Goal: Navigation & Orientation: Find specific page/section

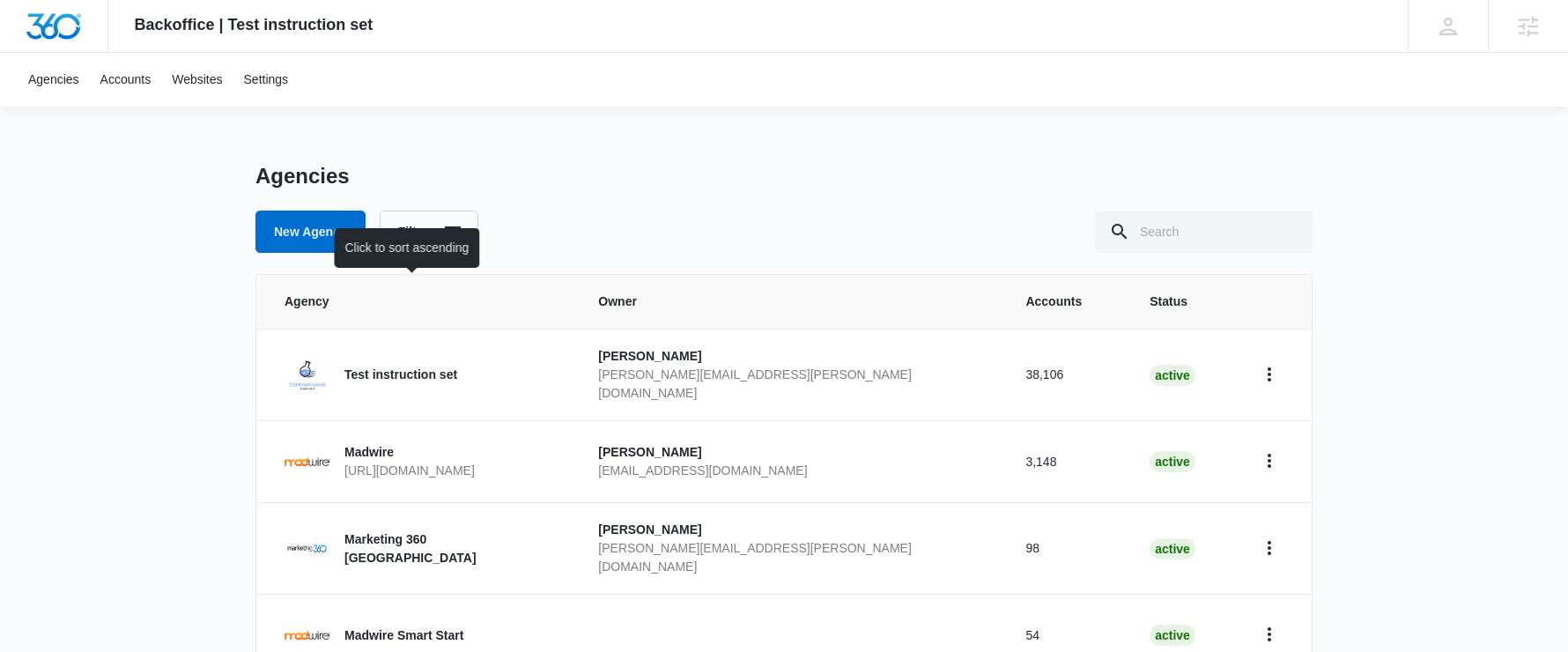
click at [322, 304] on span "Agency" at bounding box center [407, 301] width 245 height 18
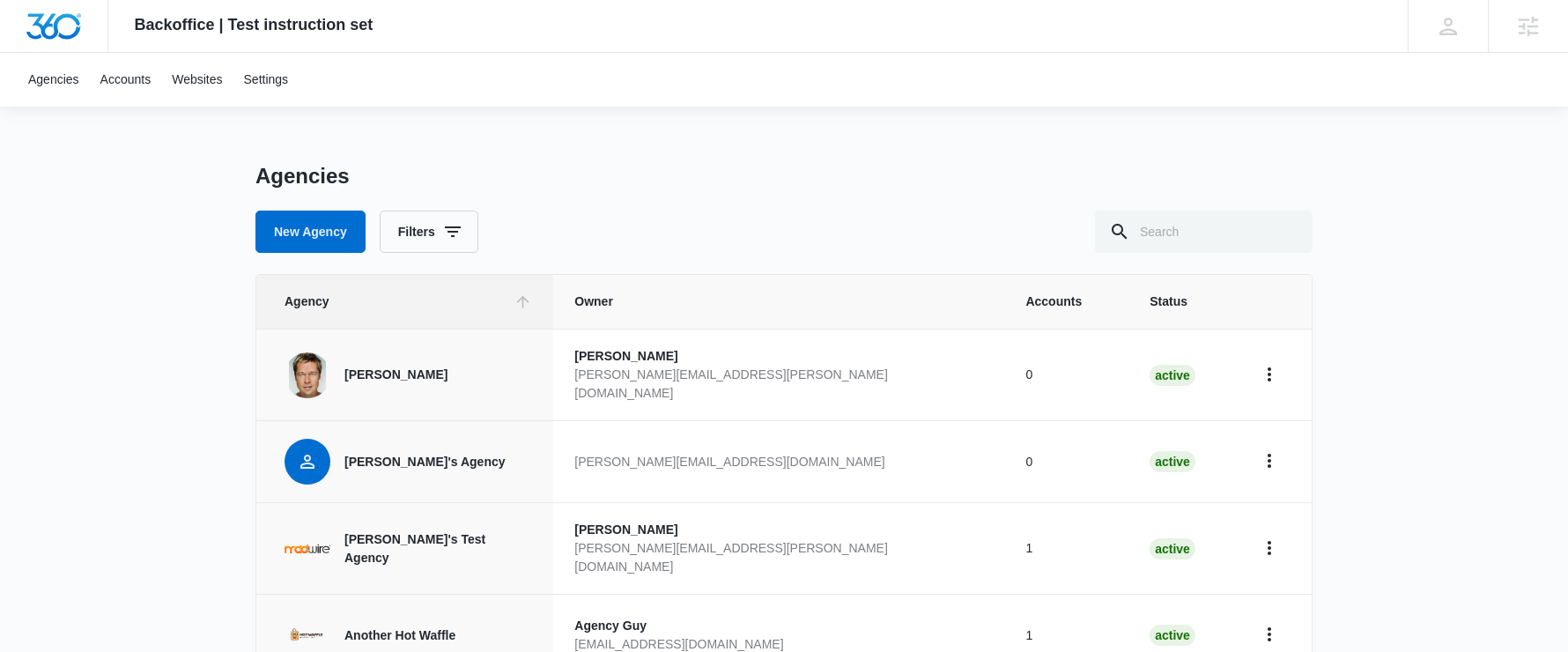
click at [589, 302] on span "Owner" at bounding box center [779, 301] width 409 height 18
click at [1052, 304] on span "Accounts" at bounding box center [1053, 301] width 56 height 18
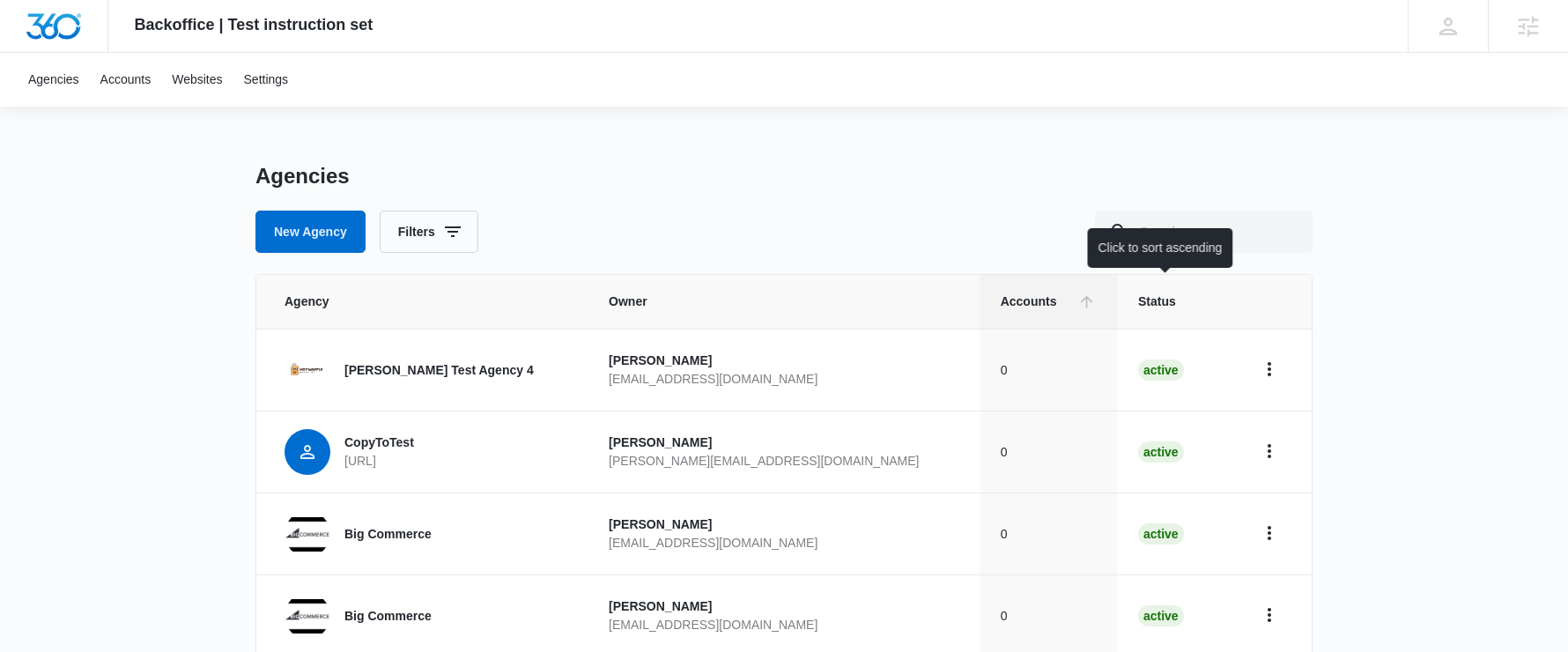
click at [1155, 305] on span "Status" at bounding box center [1163, 301] width 49 height 18
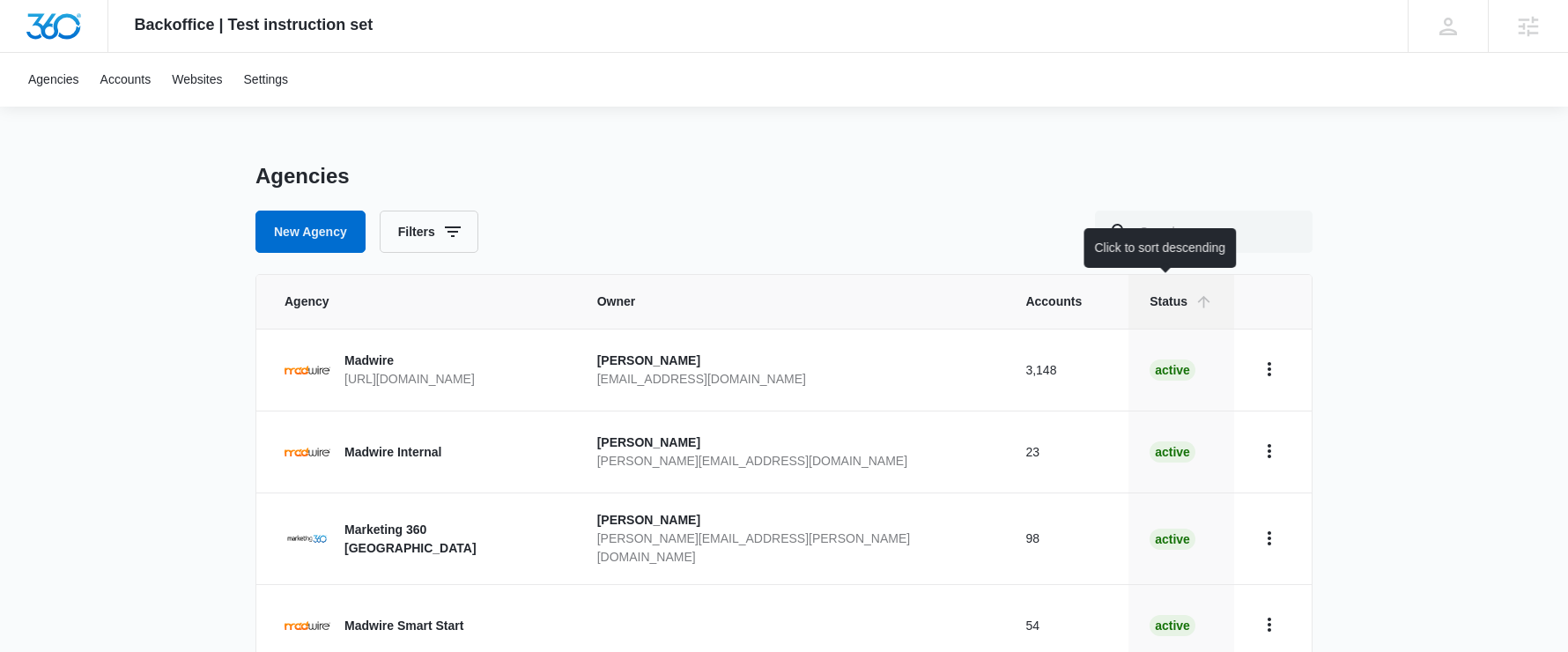
click at [1149, 299] on span "Status" at bounding box center [1168, 301] width 38 height 18
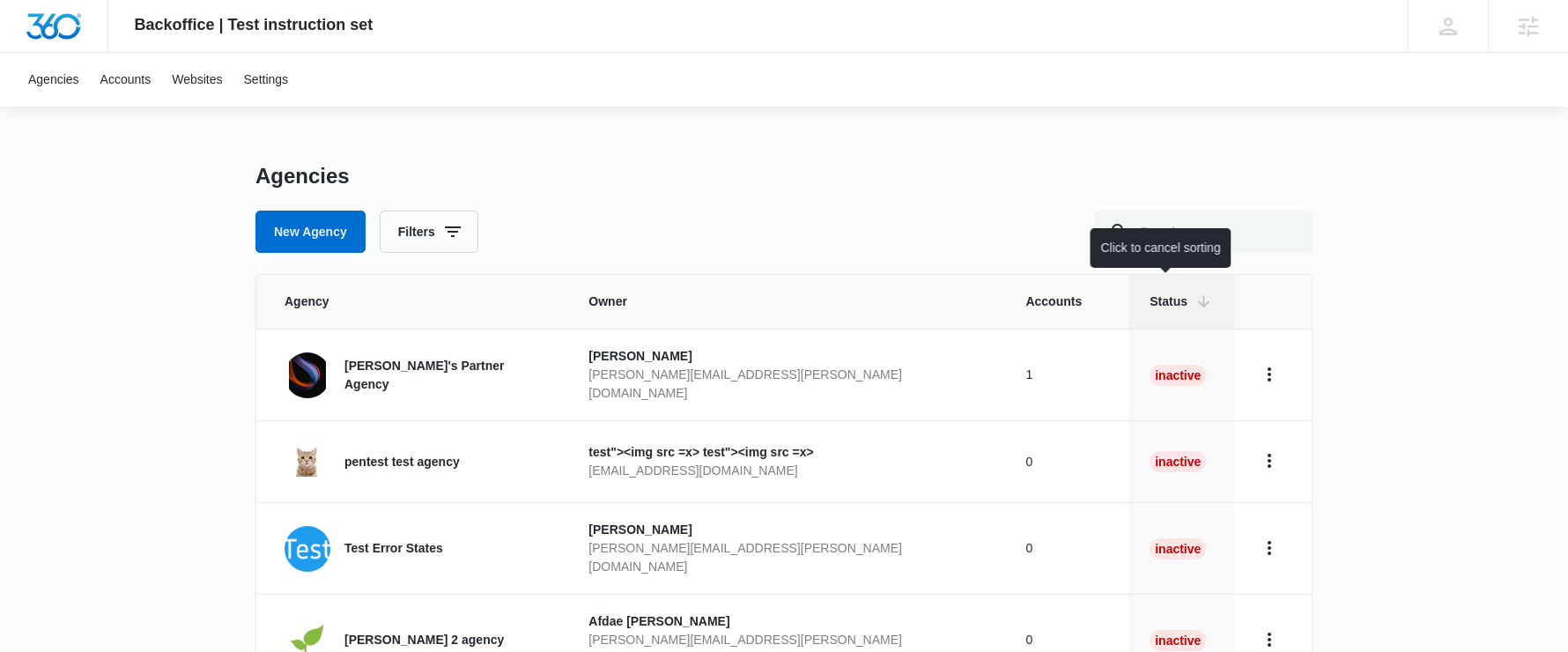
click at [1149, 296] on span "Status" at bounding box center [1168, 301] width 38 height 18
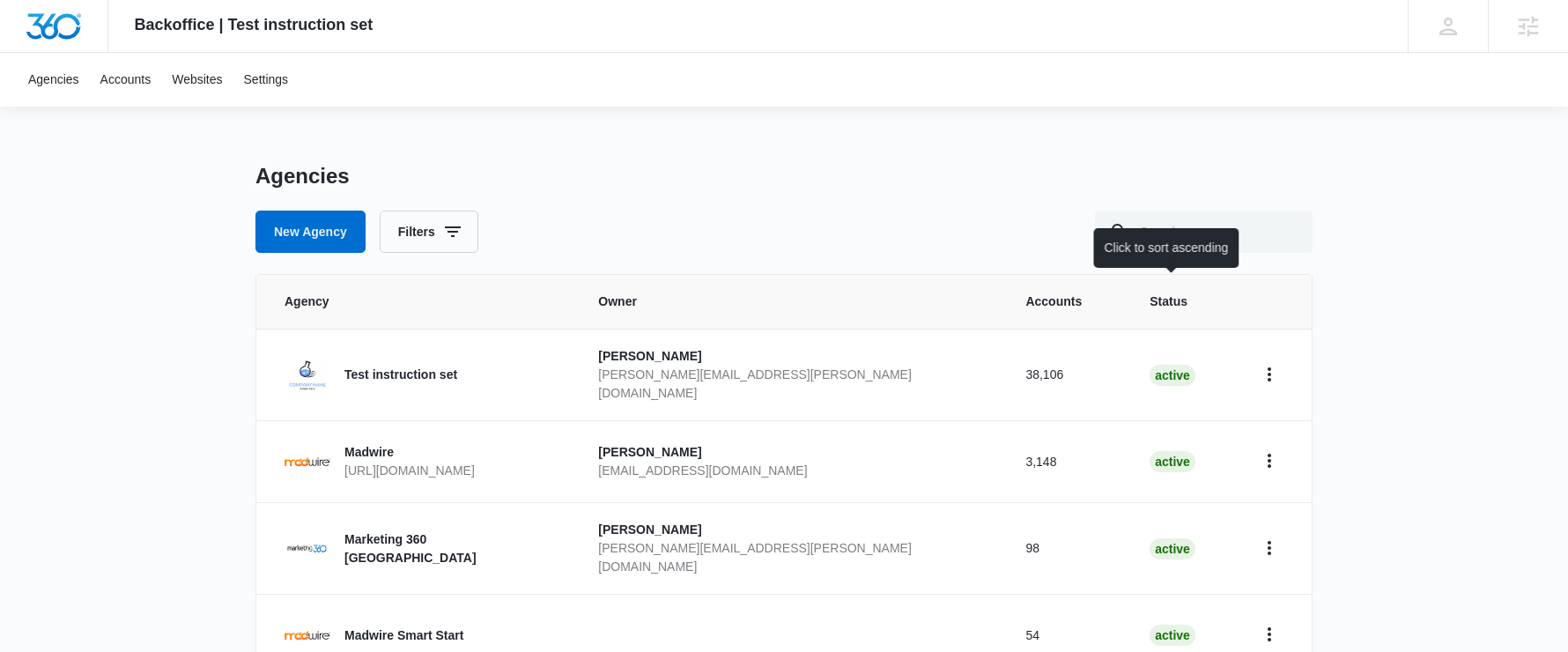
click at [1150, 300] on span "Status" at bounding box center [1168, 301] width 38 height 18
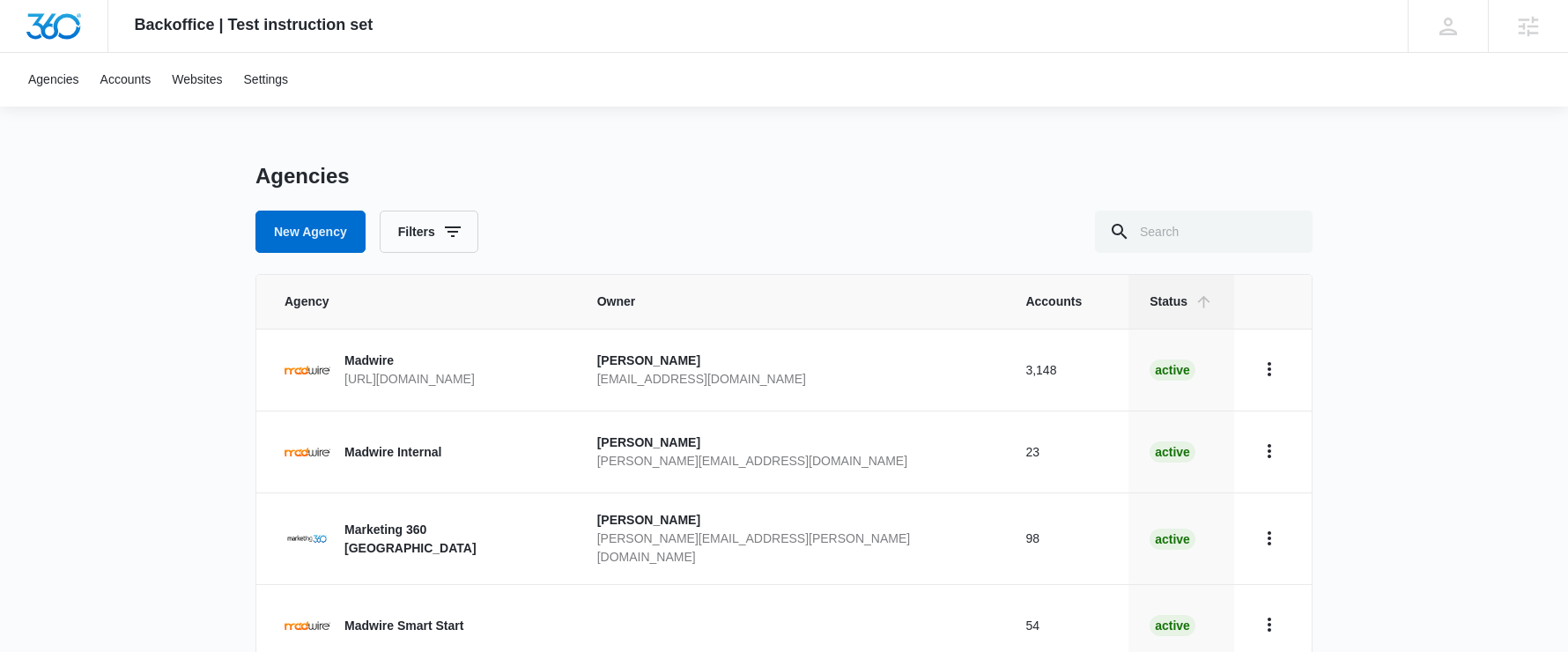
click at [1019, 311] on th "Accounts" at bounding box center [1067, 302] width 125 height 53
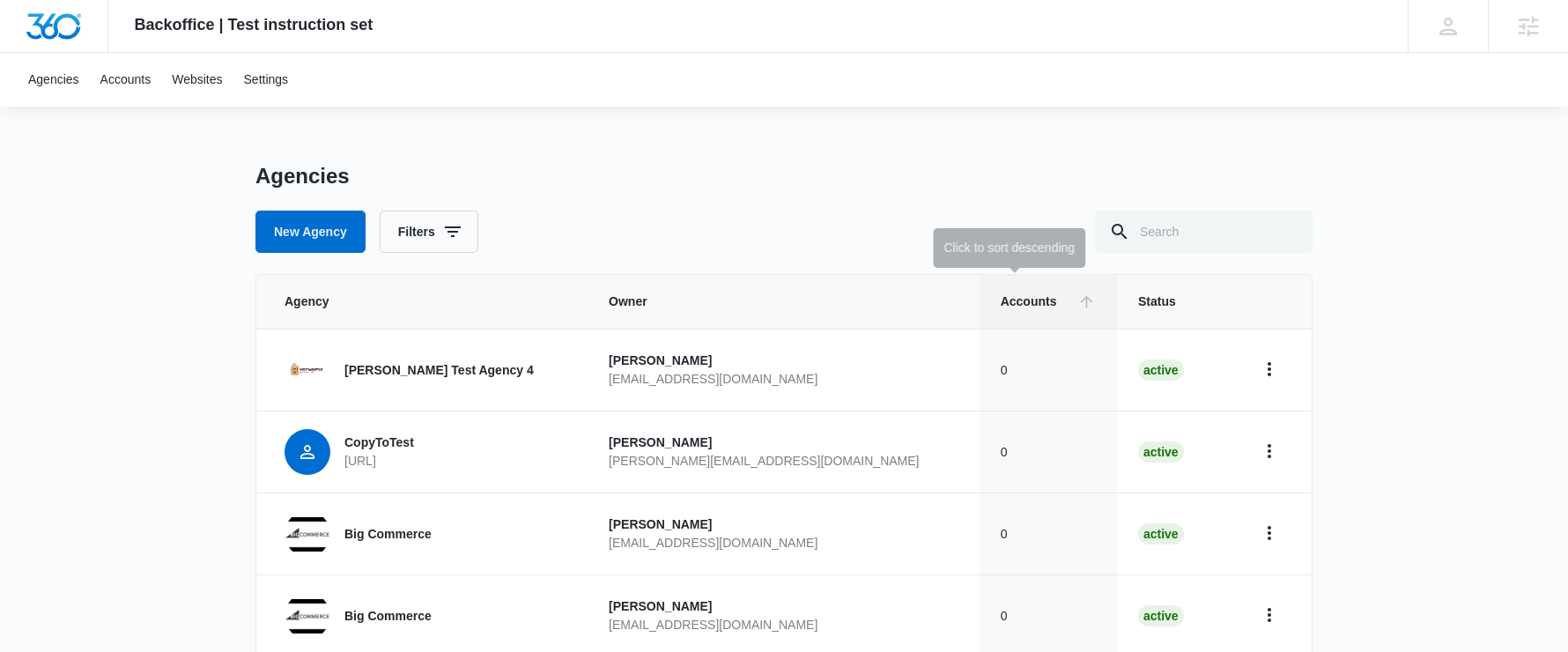
click at [1019, 311] on th "Accounts" at bounding box center [1049, 302] width 137 height 53
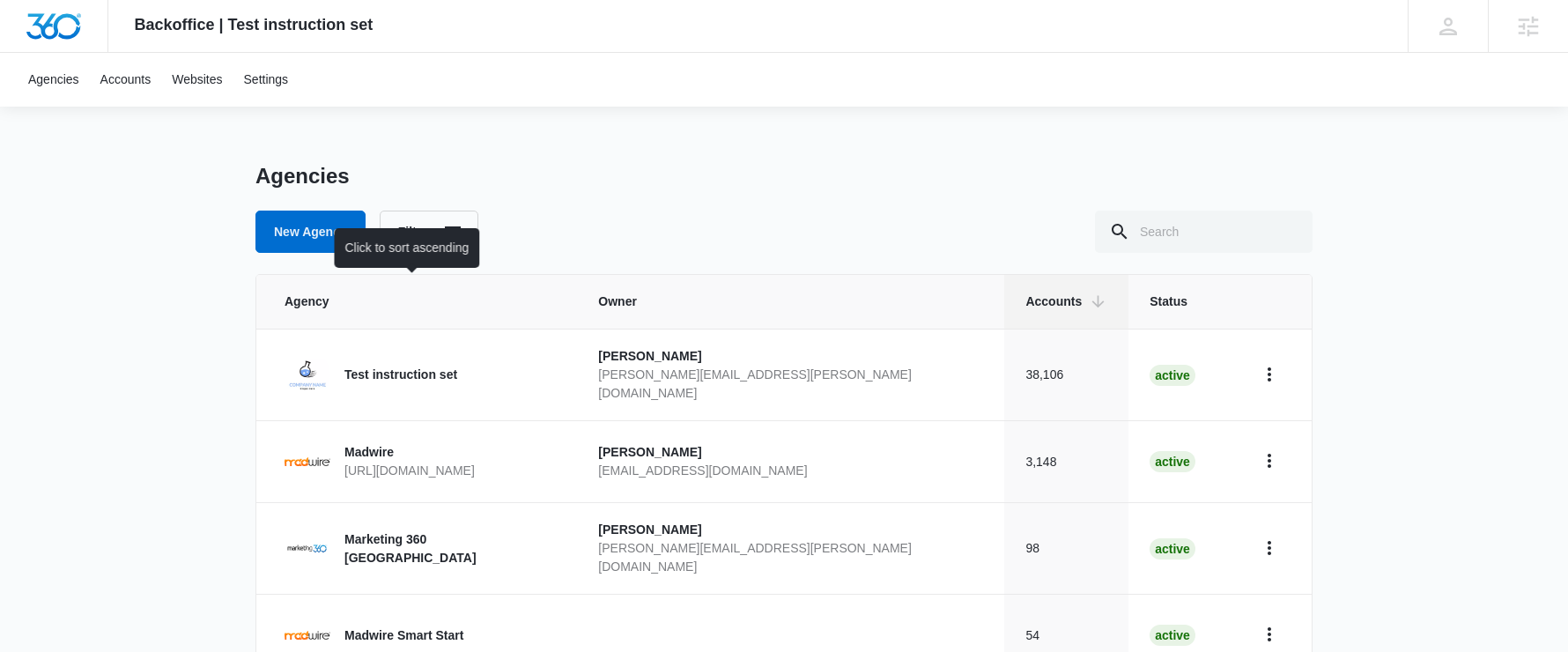
click at [395, 308] on span "Agency" at bounding box center [407, 301] width 245 height 18
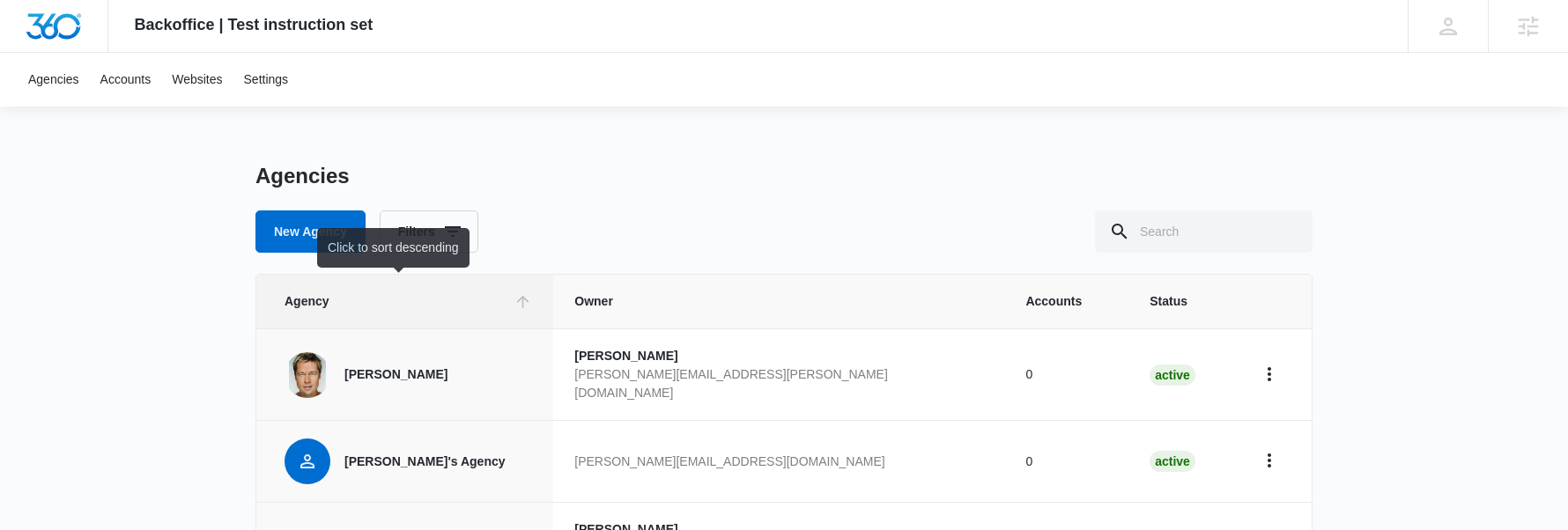
click at [471, 307] on span "Agency" at bounding box center [395, 301] width 222 height 18
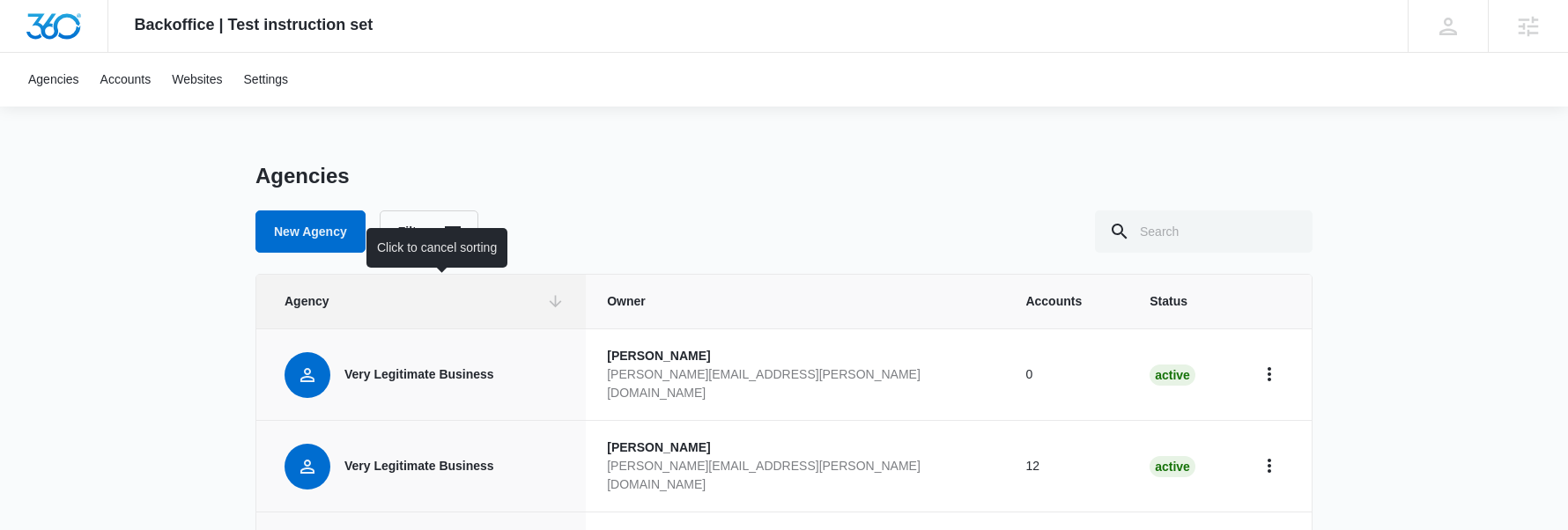
click at [477, 307] on span "Agency" at bounding box center [412, 301] width 255 height 18
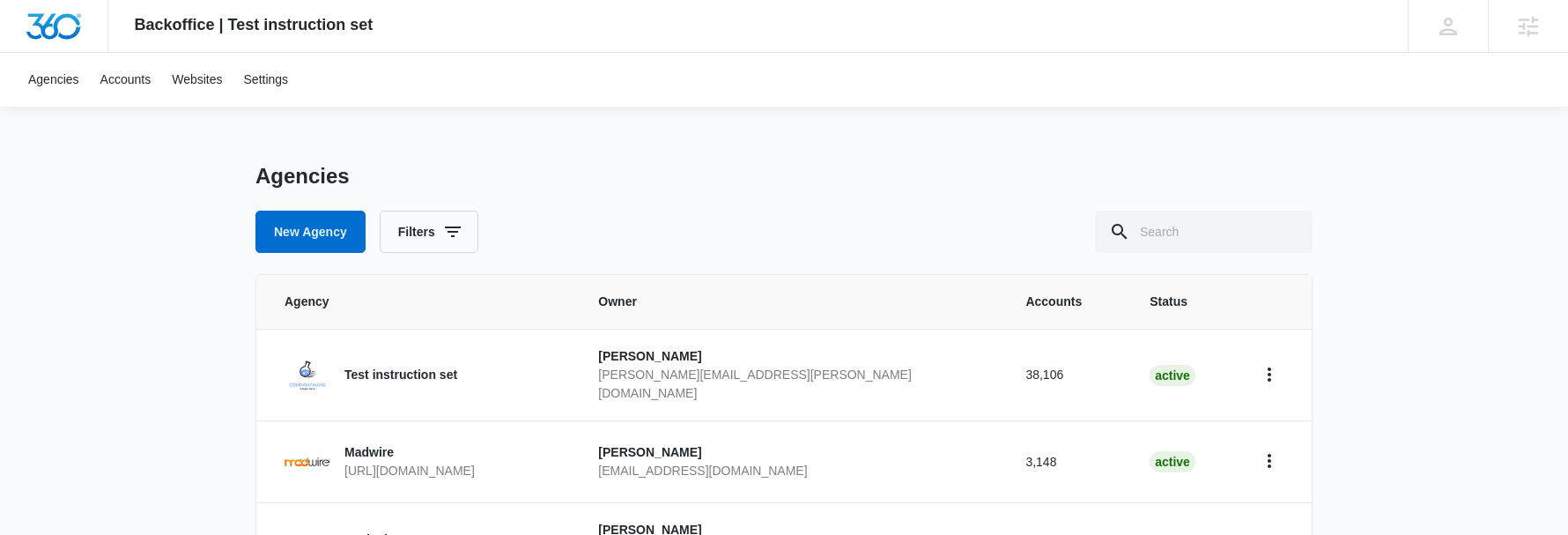
click at [371, 297] on span "Agency" at bounding box center [407, 301] width 245 height 18
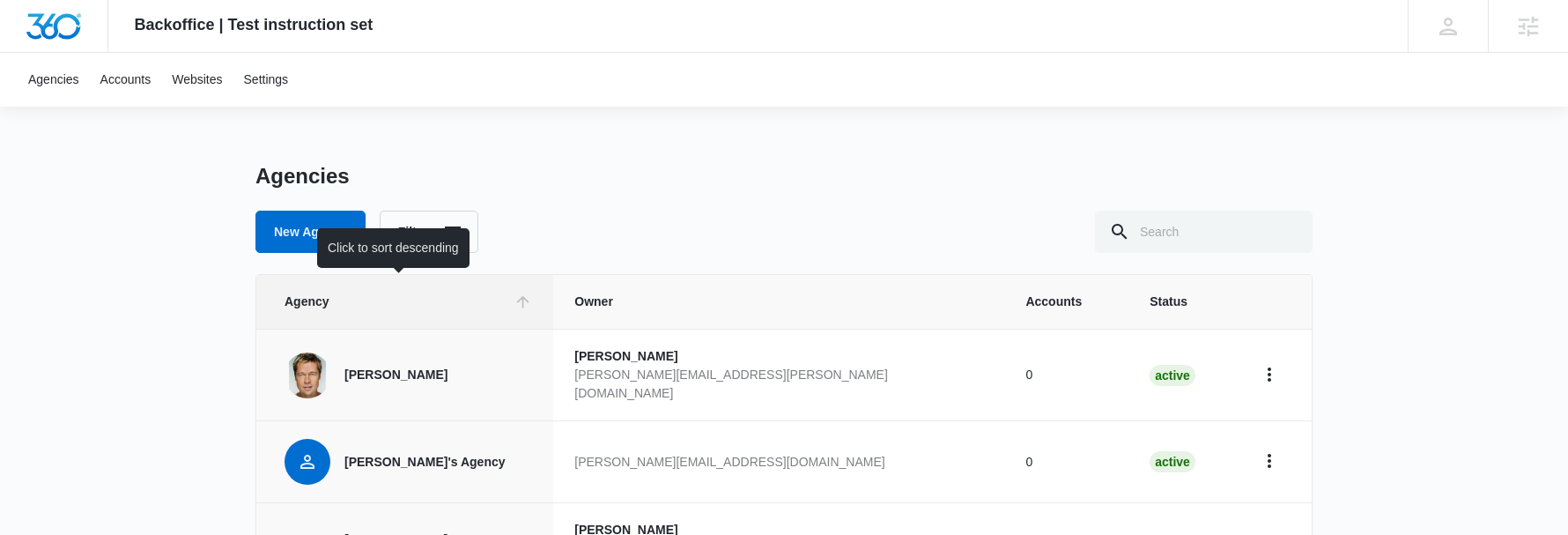
click at [399, 297] on span "Agency" at bounding box center [395, 301] width 222 height 18
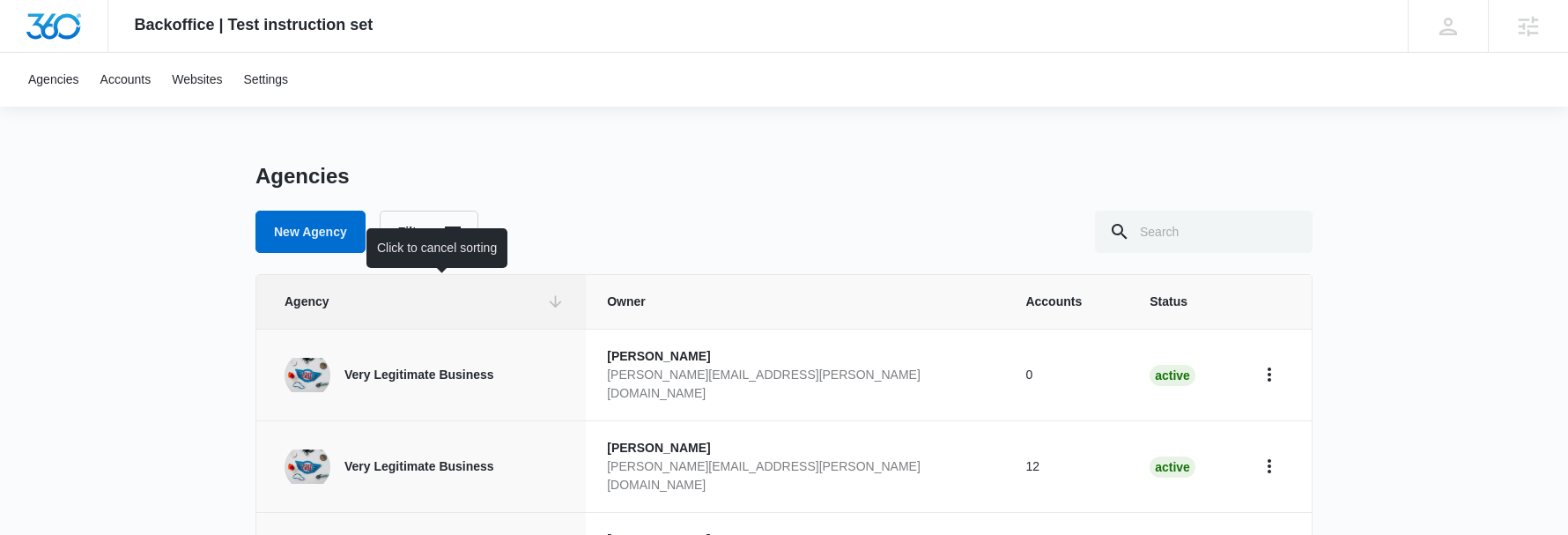
click at [558, 315] on th "Agency" at bounding box center [421, 302] width 329 height 53
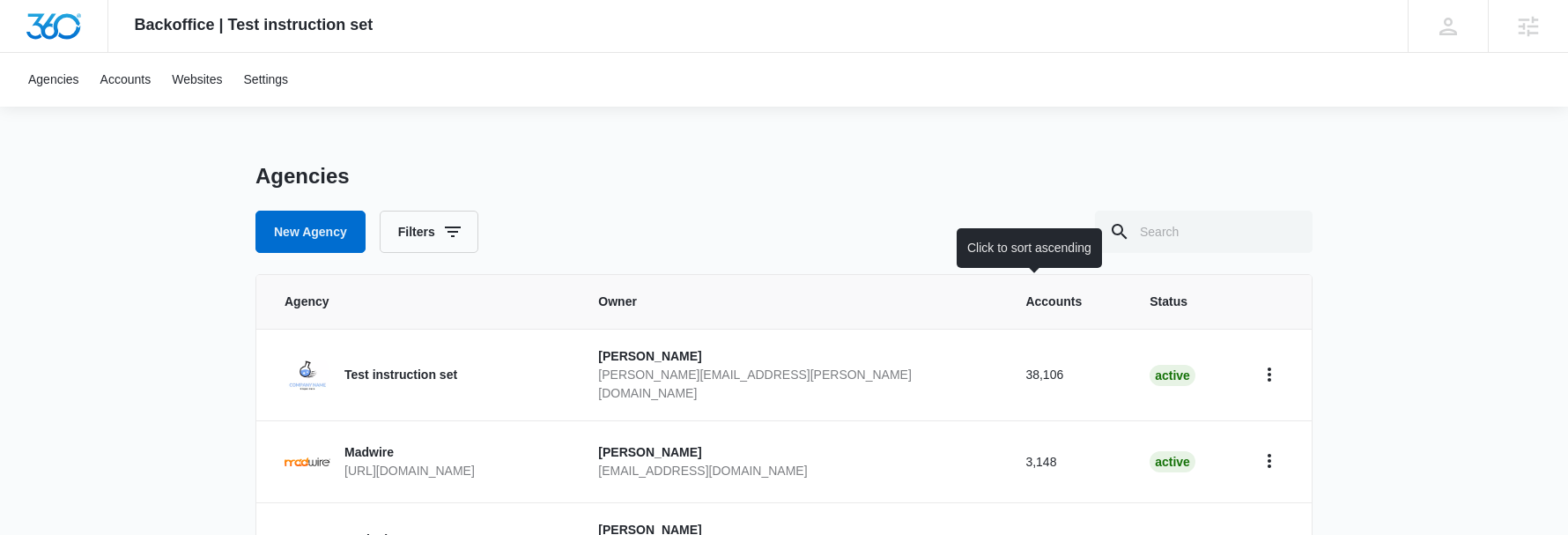
click at [1040, 293] on span "Accounts" at bounding box center [1053, 301] width 56 height 18
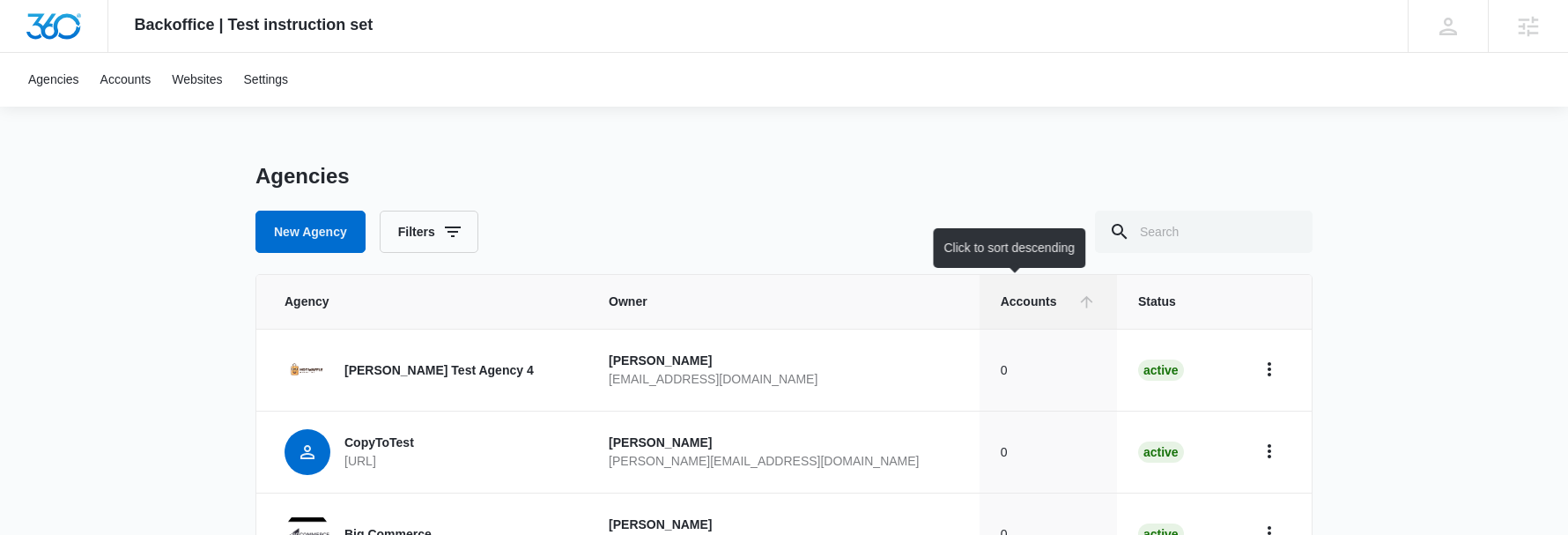
click at [1001, 294] on span "Accounts" at bounding box center [1035, 301] width 69 height 18
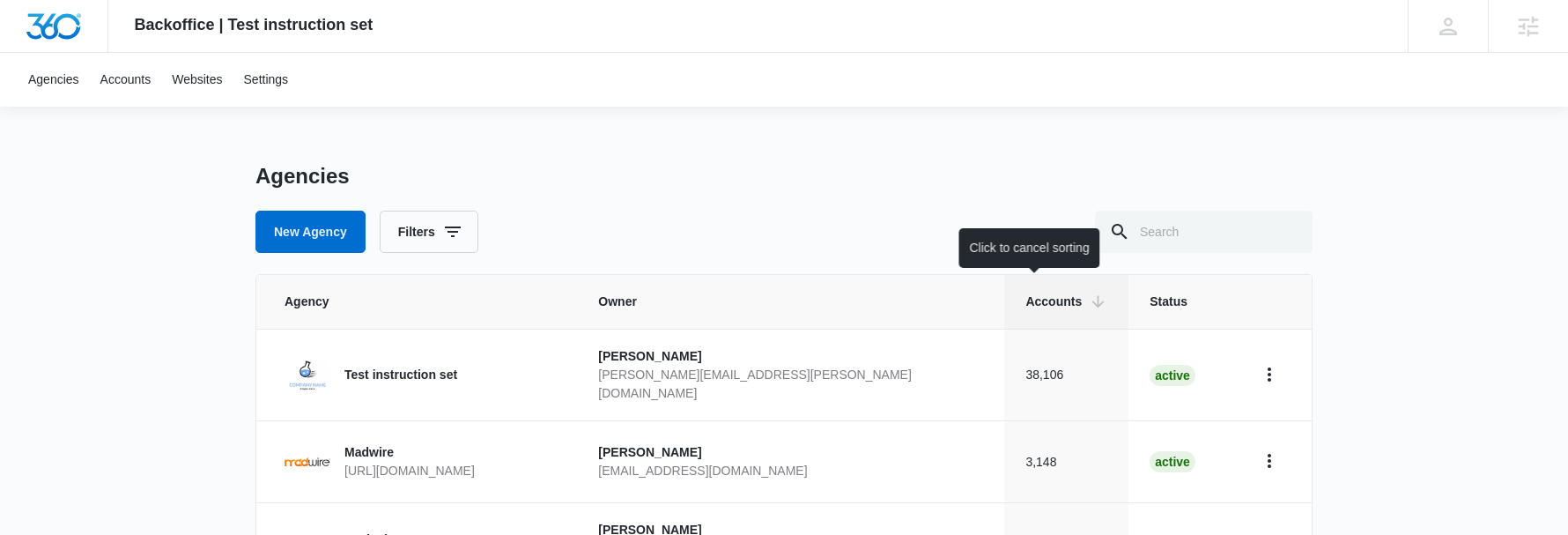
click at [1027, 307] on span "Accounts" at bounding box center [1053, 301] width 56 height 18
click at [142, 82] on link "Accounts" at bounding box center [126, 80] width 72 height 53
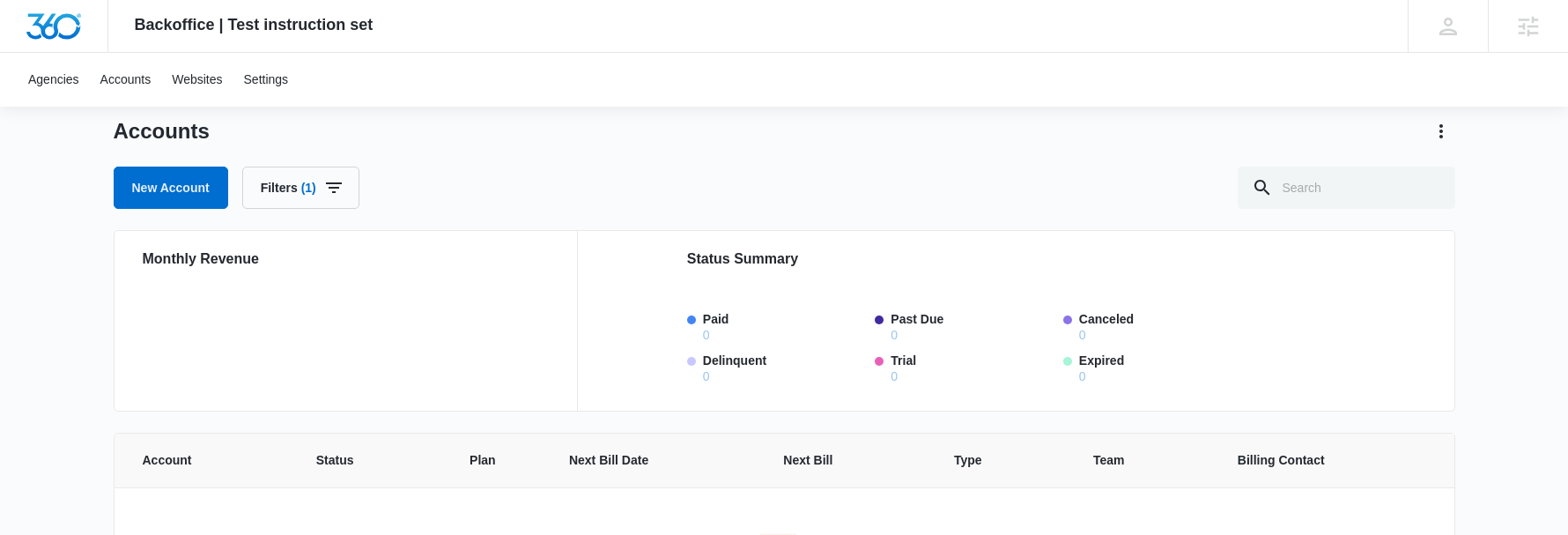
scroll to position [29, 0]
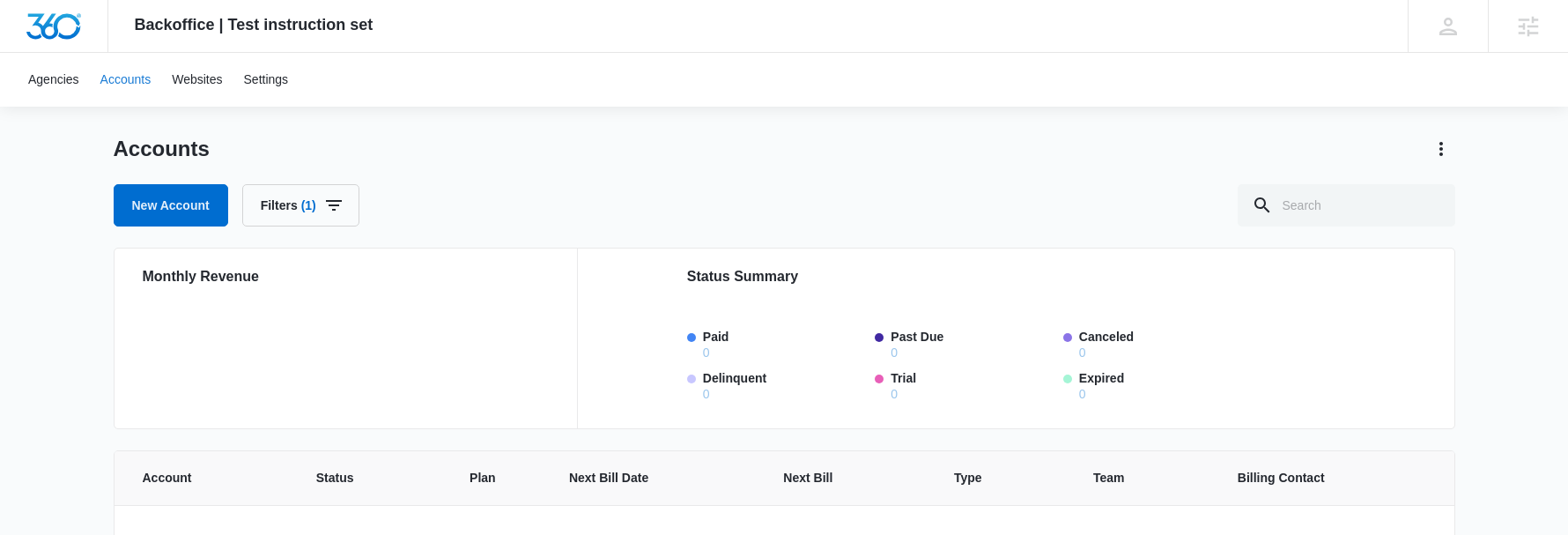
click at [148, 76] on link "Accounts" at bounding box center [126, 80] width 72 height 53
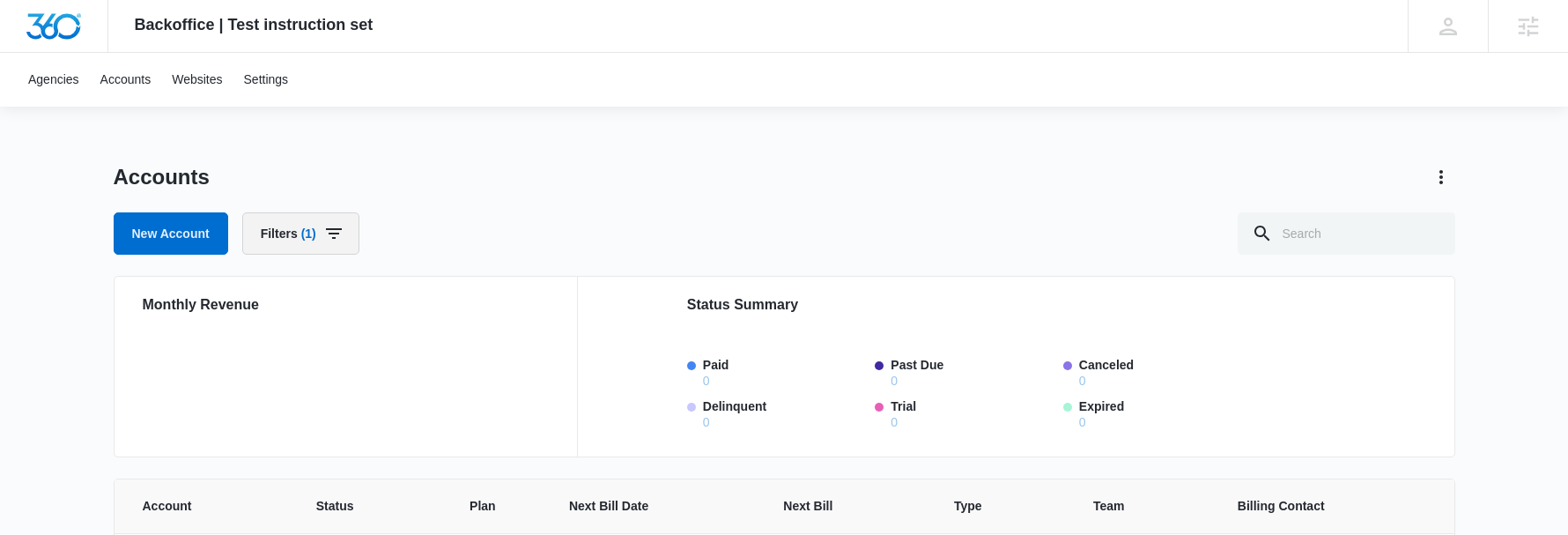
click at [347, 235] on button "Filters (1)" at bounding box center [301, 233] width 117 height 42
click at [363, 392] on icon "Clear" at bounding box center [361, 390] width 13 height 13
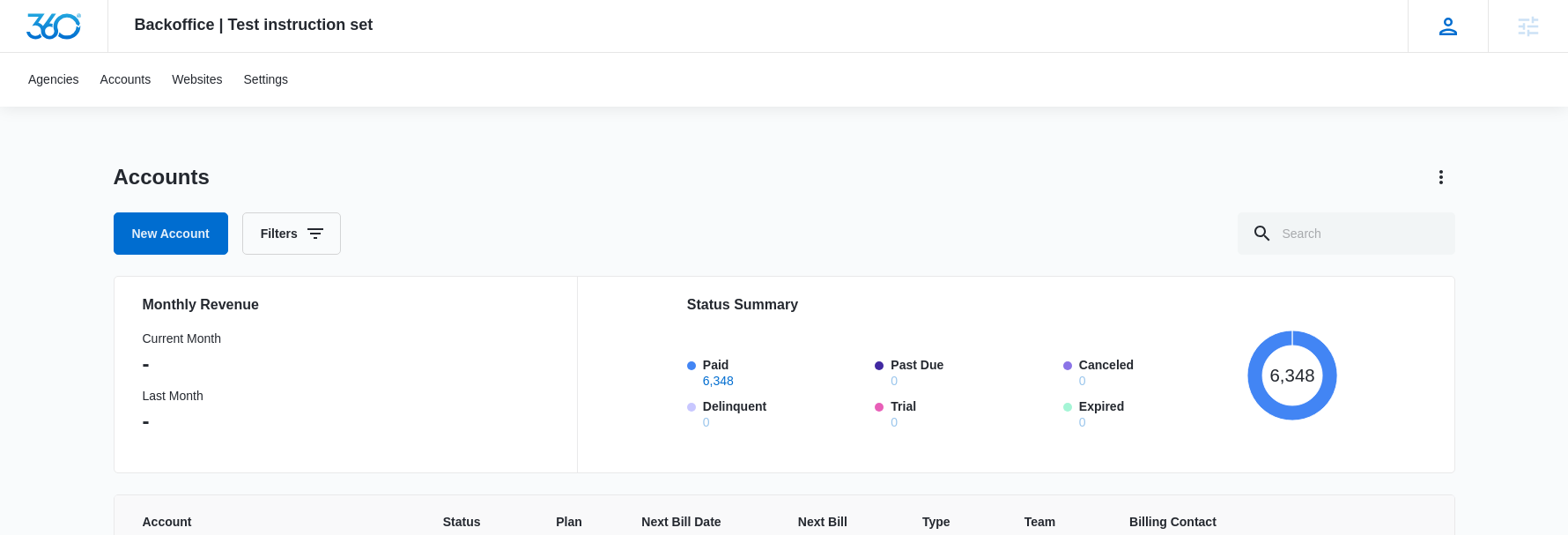
click at [1455, 35] on icon at bounding box center [1448, 27] width 27 height 27
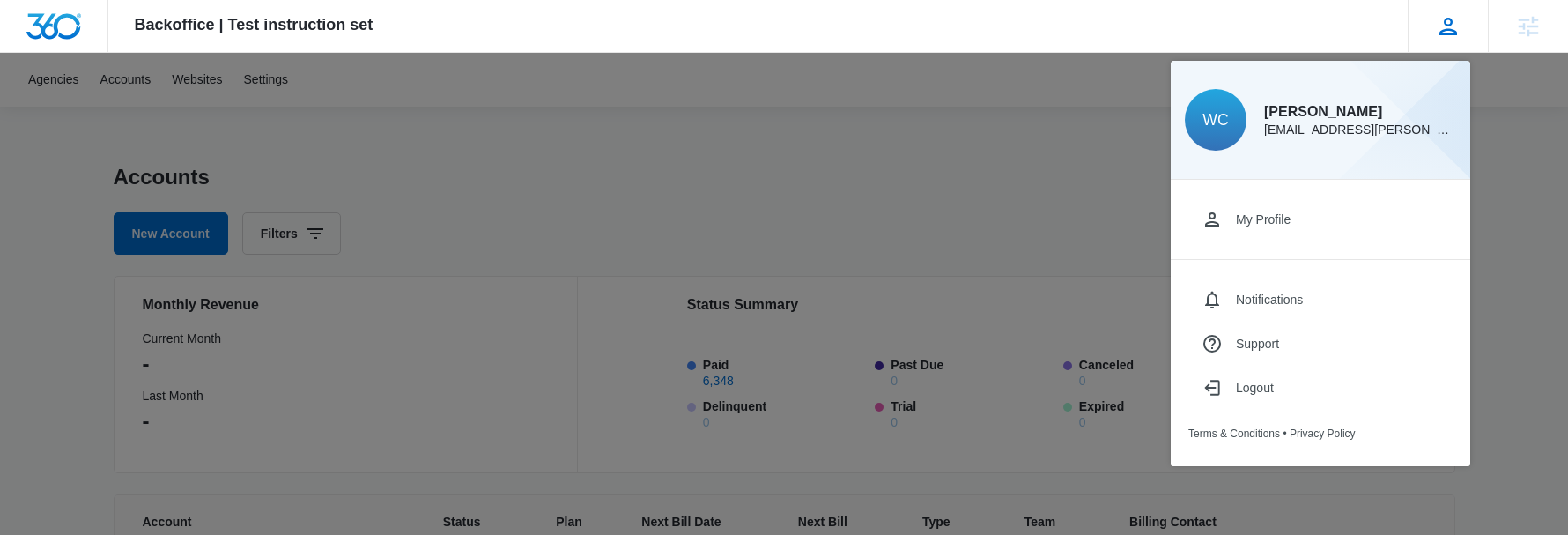
click at [1455, 35] on icon at bounding box center [1448, 27] width 27 height 27
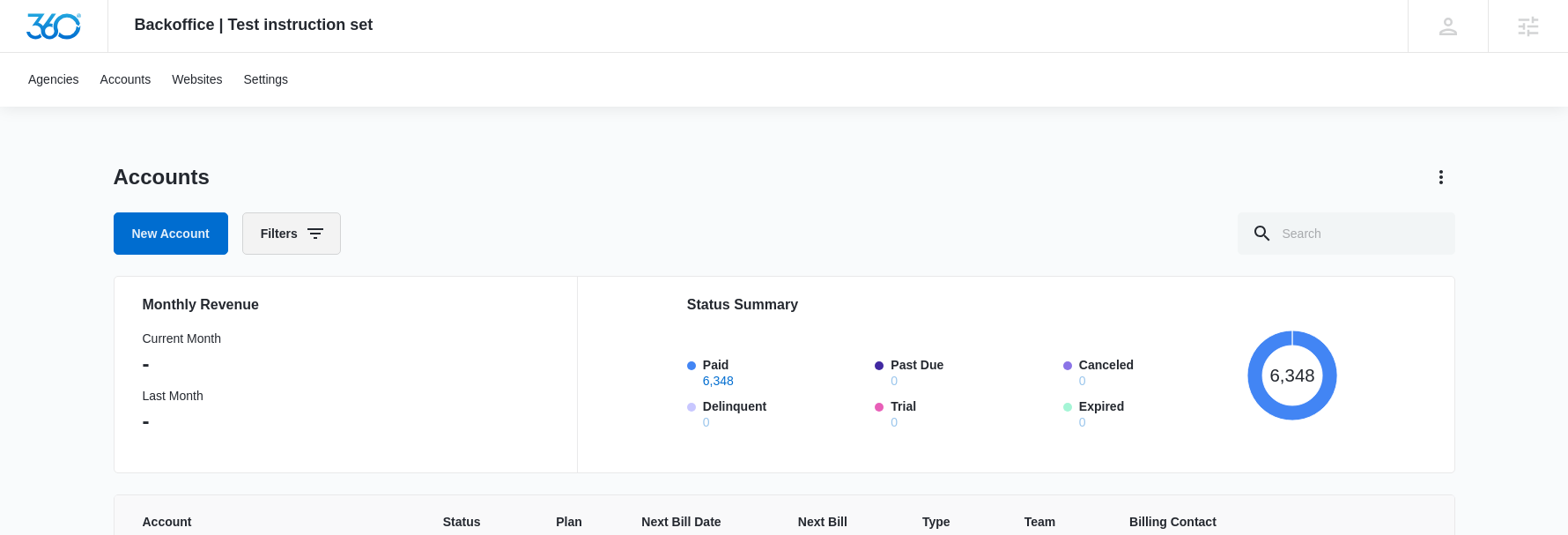
click at [323, 229] on icon "button" at bounding box center [315, 233] width 16 height 10
click at [338, 296] on div "Agency" at bounding box center [368, 298] width 203 height 29
click at [457, 296] on icon "Show Agency filters" at bounding box center [456, 298] width 21 height 21
click at [367, 361] on label "Search All Agencies" at bounding box center [368, 356] width 203 height 18
click at [267, 357] on input "Search All Agencies" at bounding box center [267, 356] width 1 height 1
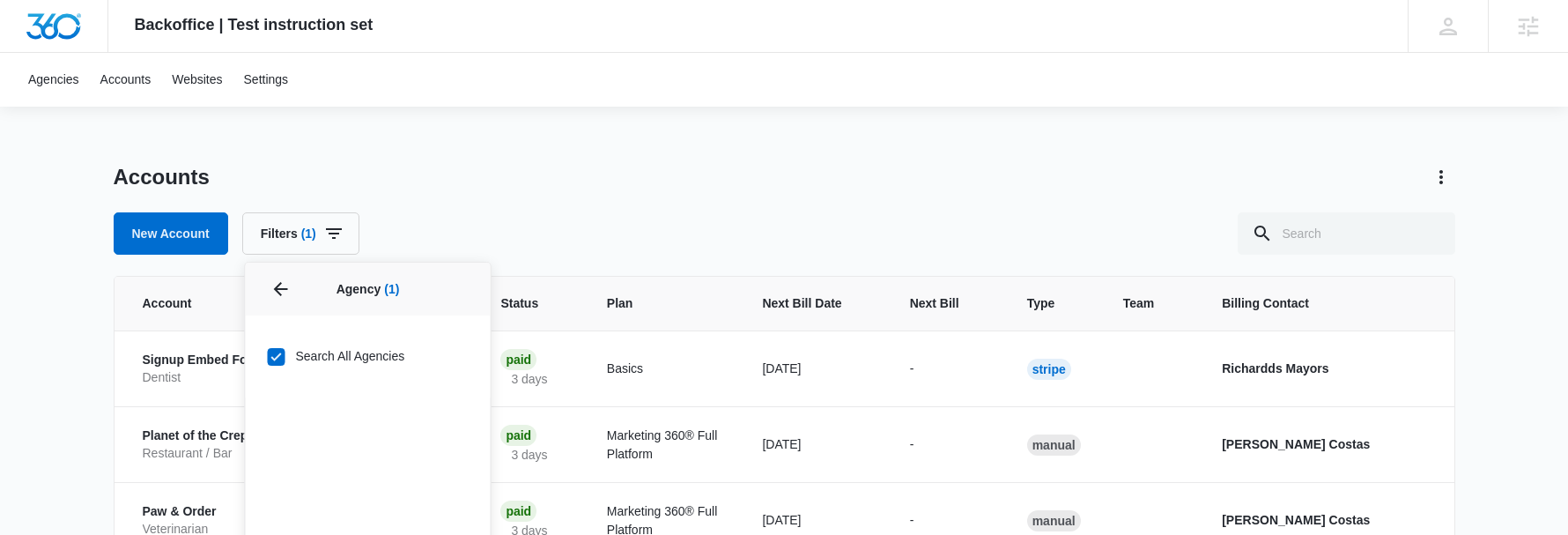
click at [351, 356] on label "Search All Agencies" at bounding box center [368, 356] width 203 height 18
click at [267, 356] on input "Search All Agencies" at bounding box center [267, 356] width 1 height 1
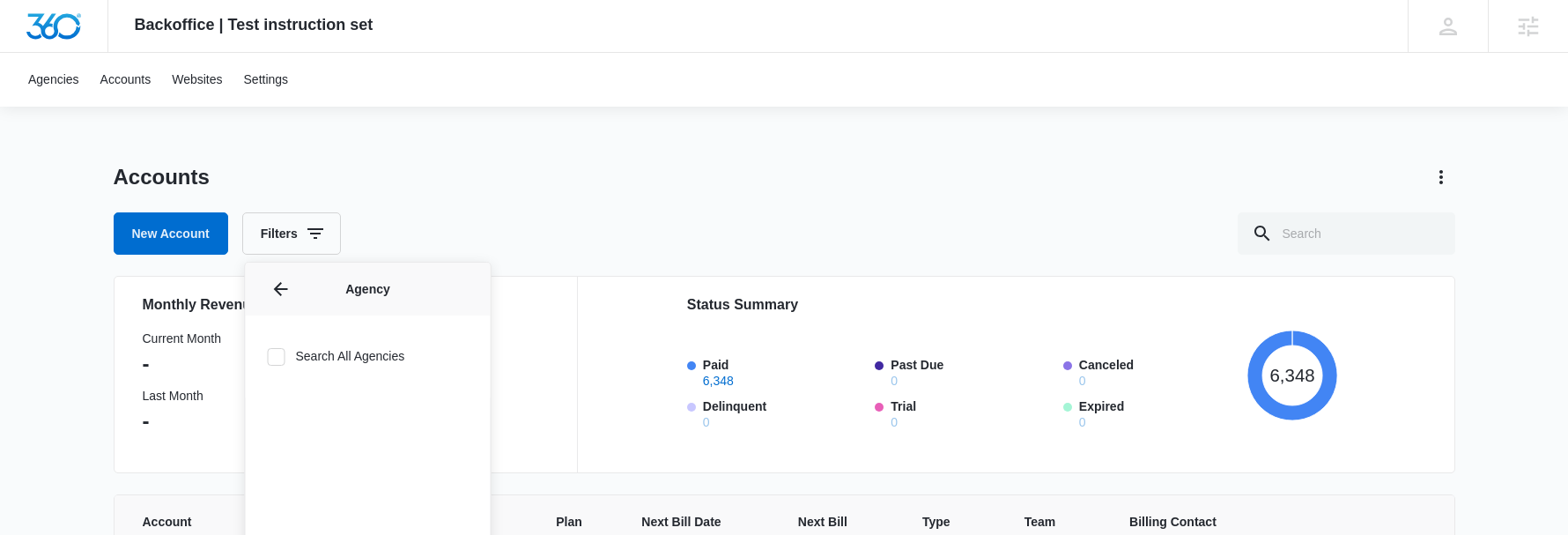
click at [355, 355] on label "Search All Agencies" at bounding box center [368, 356] width 203 height 18
click at [267, 356] on input "Search All Agencies" at bounding box center [267, 356] width 1 height 1
checkbox input "true"
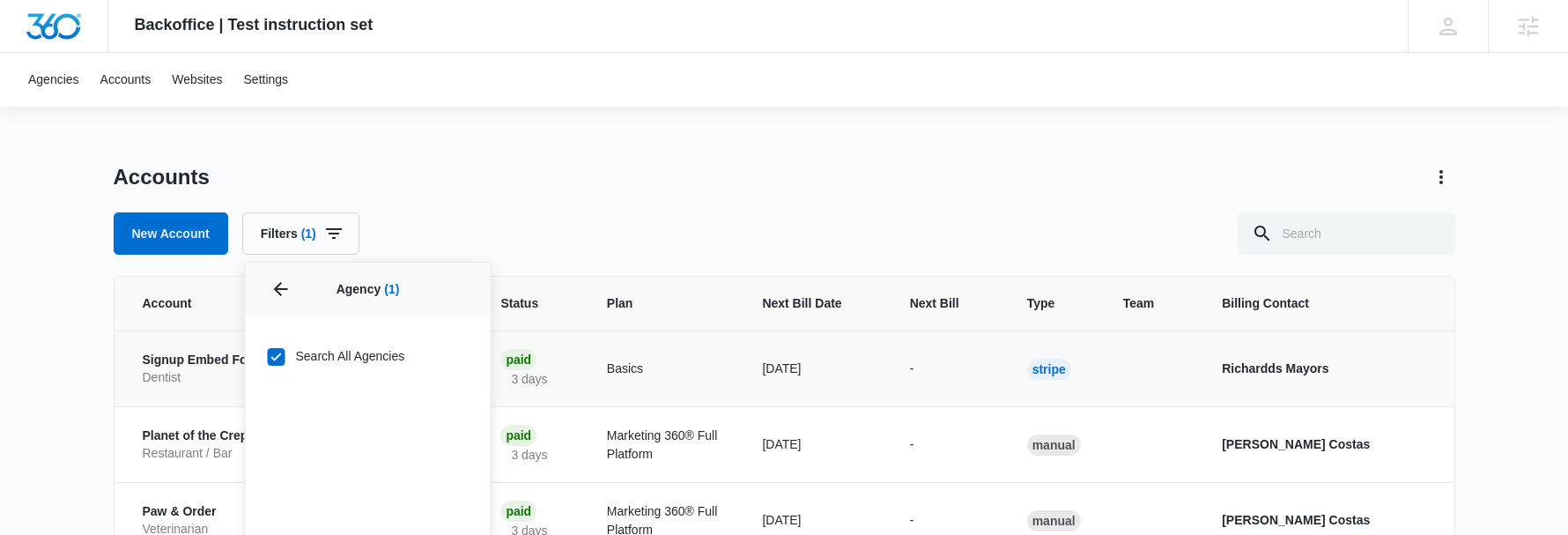
click at [118, 344] on td "Signup Embed Form Testing Dentist" at bounding box center [232, 368] width 237 height 76
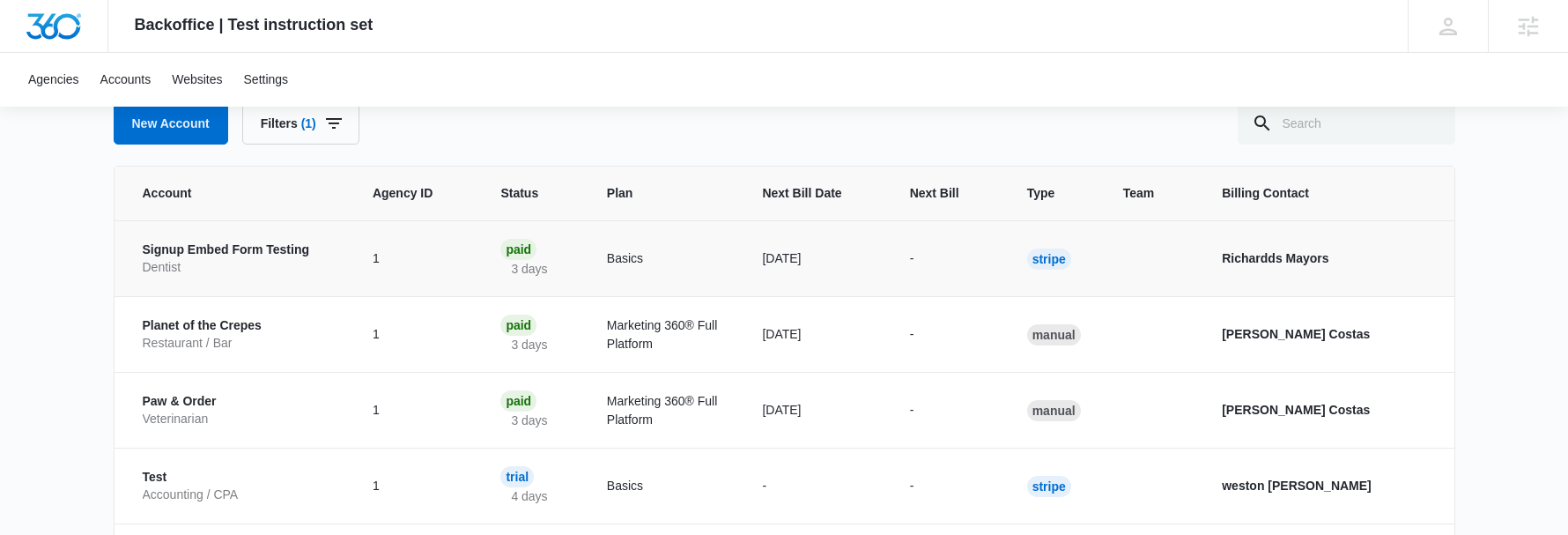
scroll to position [115, 0]
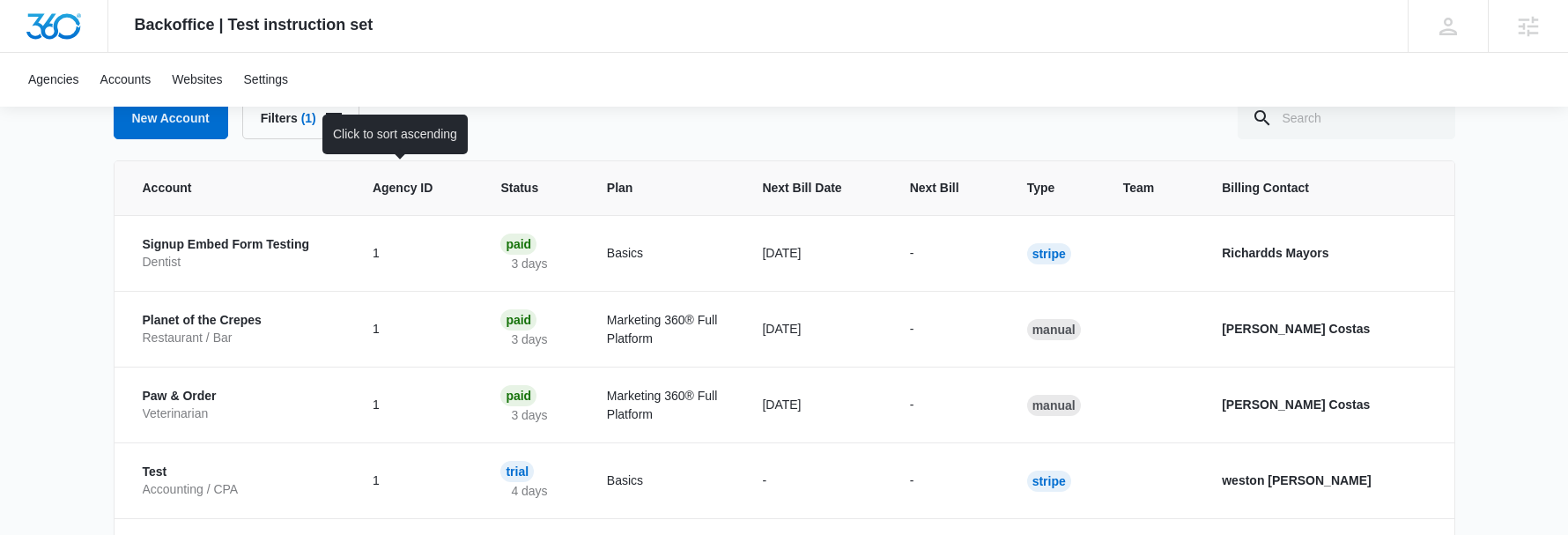
click at [382, 186] on span "Agency ID" at bounding box center [402, 188] width 60 height 18
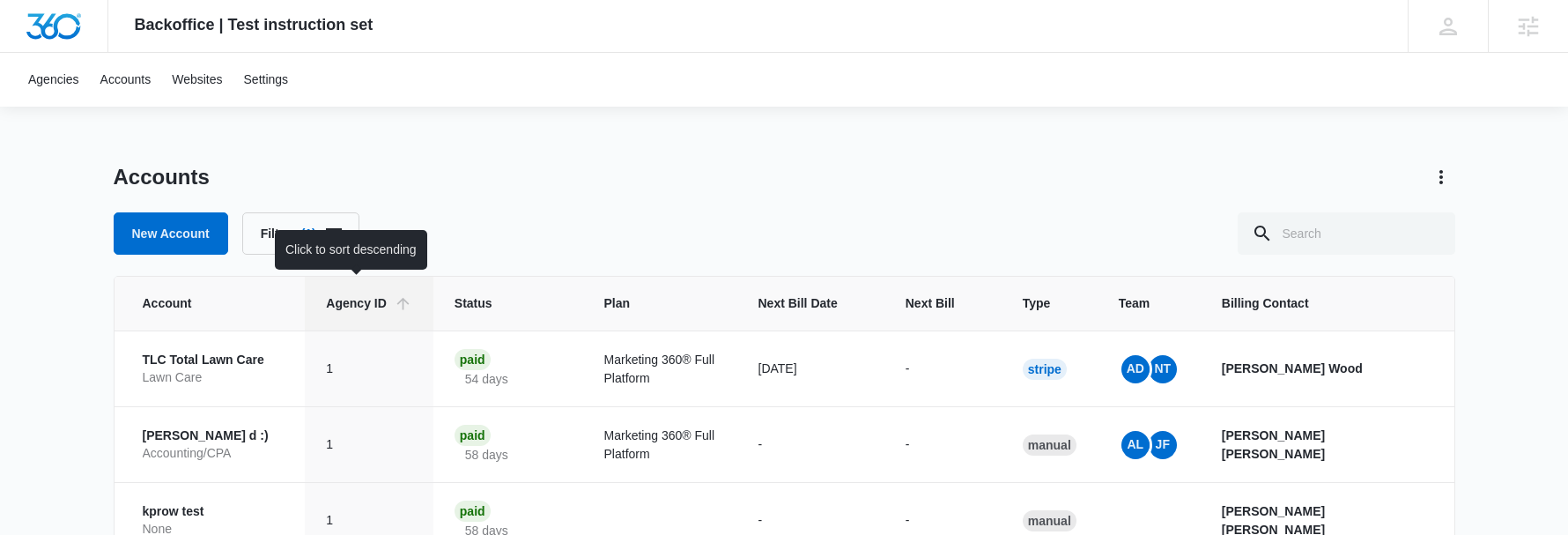
click at [378, 296] on div "Agency ID" at bounding box center [369, 303] width 86 height 18
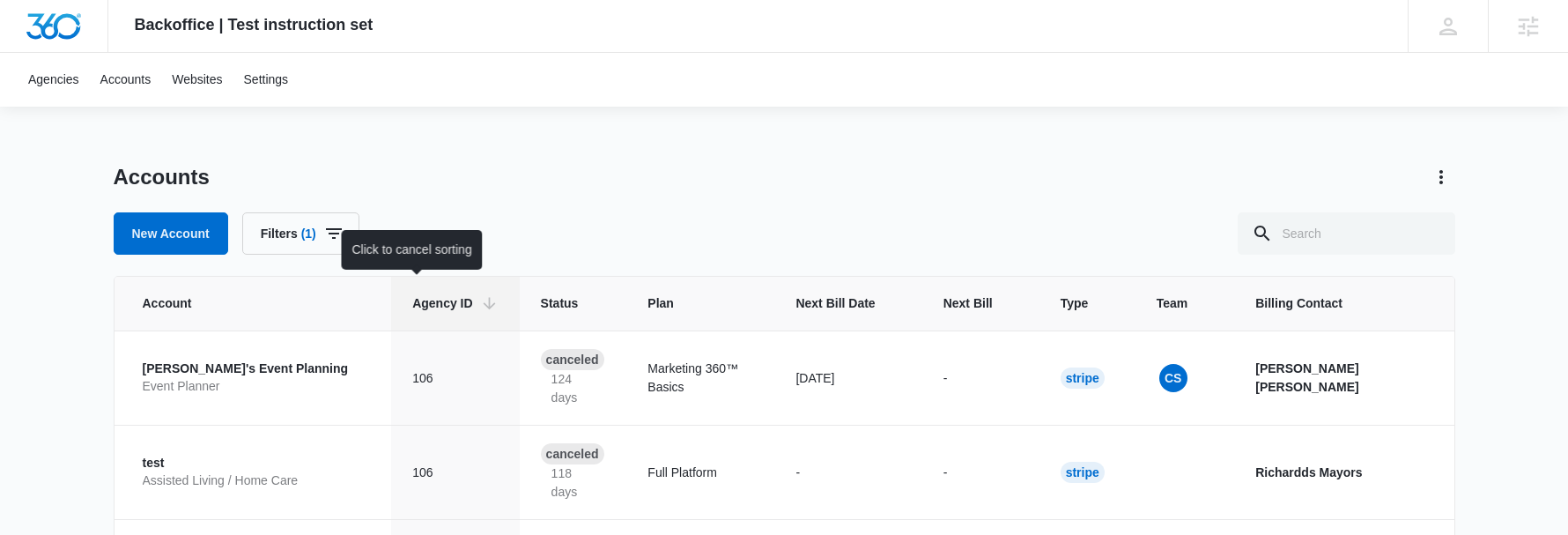
click at [412, 301] on span "Agency ID" at bounding box center [441, 303] width 60 height 18
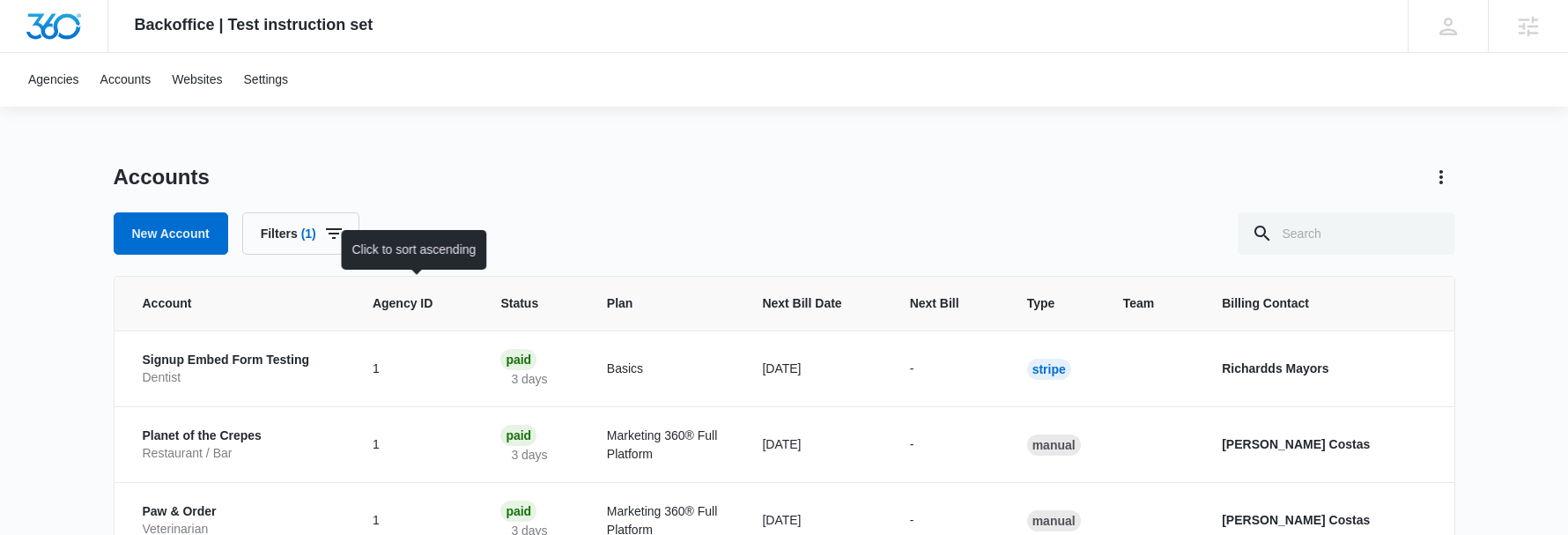
click at [382, 301] on span "Agency ID" at bounding box center [402, 303] width 60 height 18
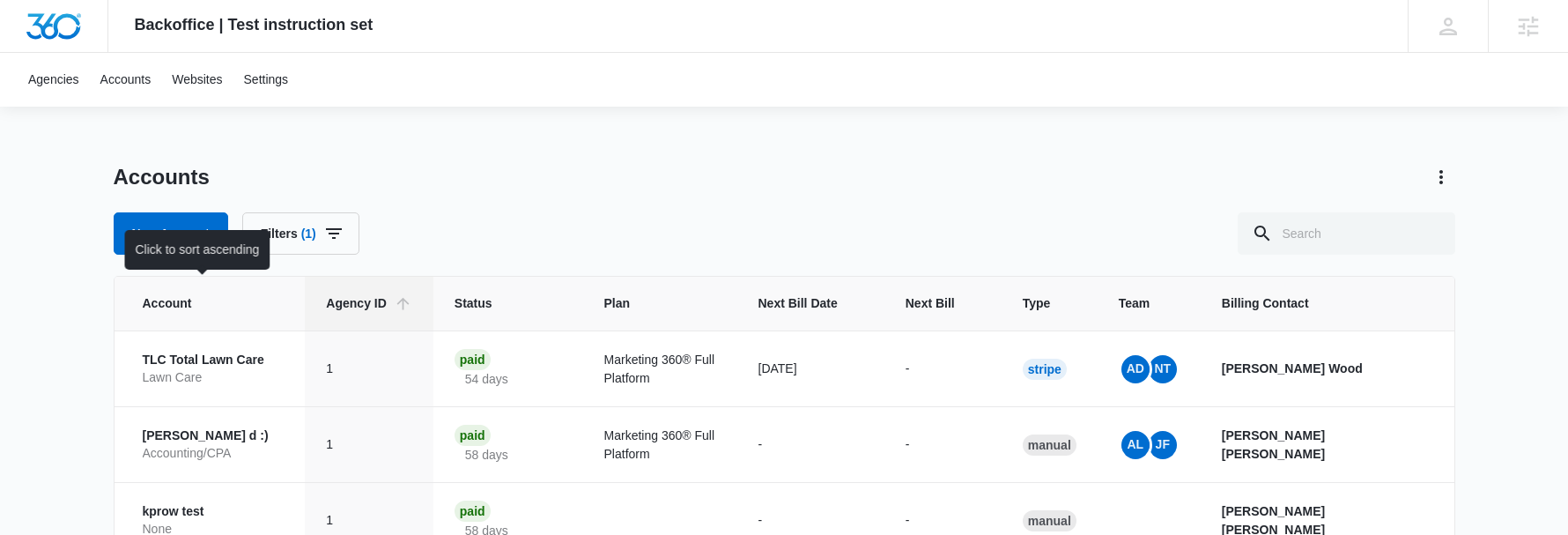
click at [213, 311] on span "Account" at bounding box center [201, 303] width 116 height 18
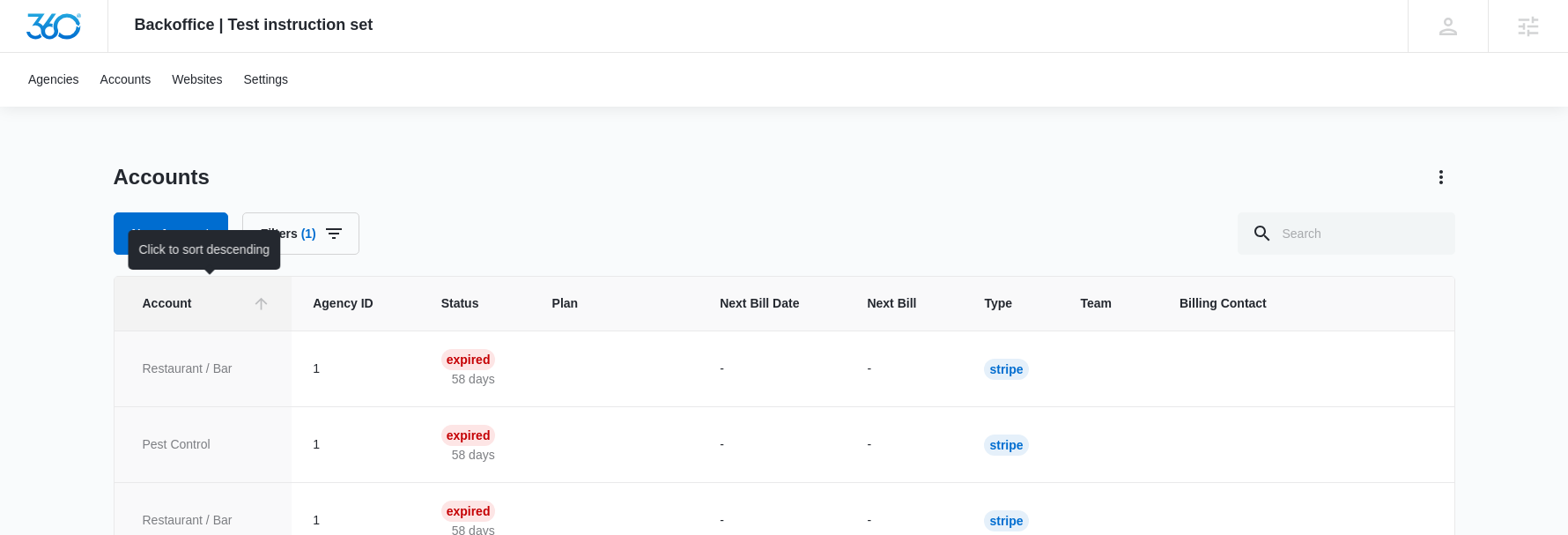
click at [213, 311] on span "Account" at bounding box center [194, 303] width 103 height 18
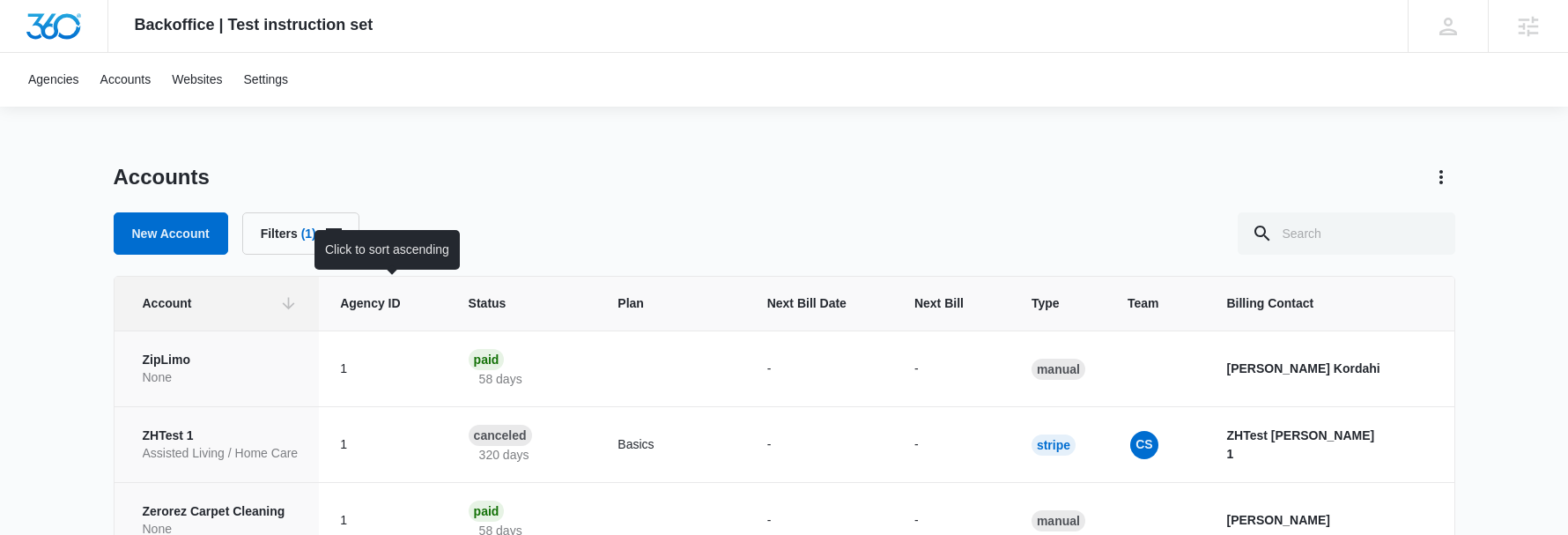
click at [366, 296] on span "Agency ID" at bounding box center [369, 303] width 60 height 18
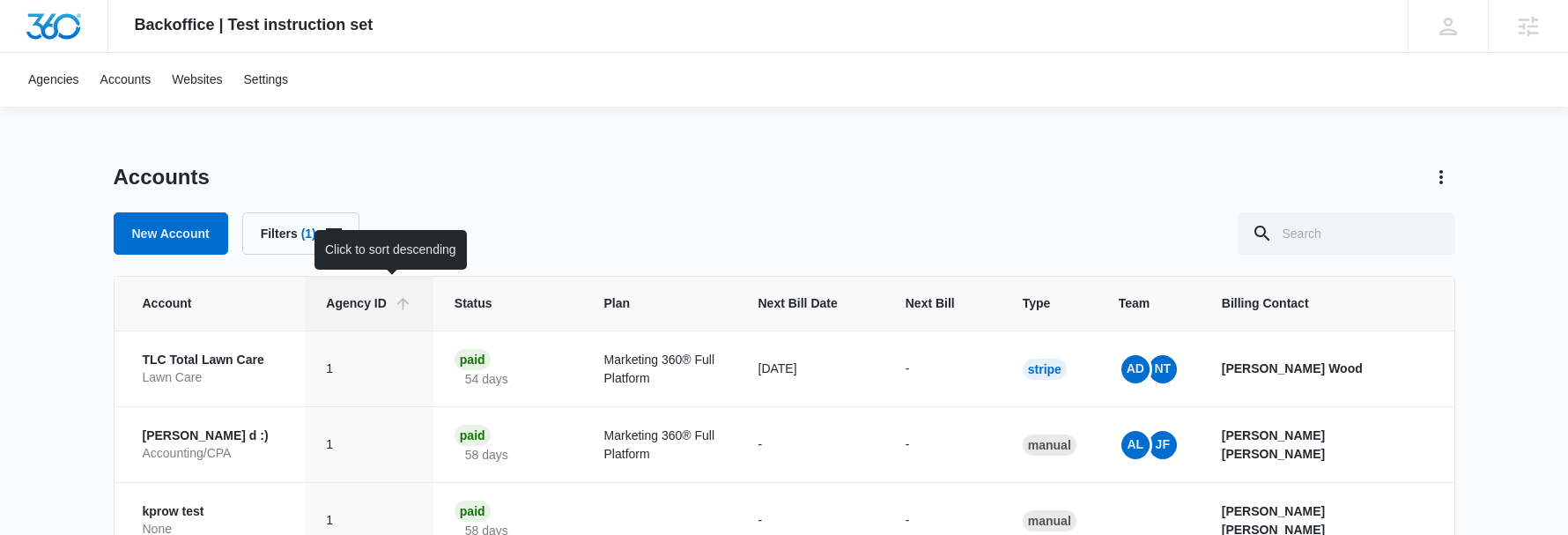
click at [366, 296] on span "Agency ID" at bounding box center [356, 303] width 60 height 18
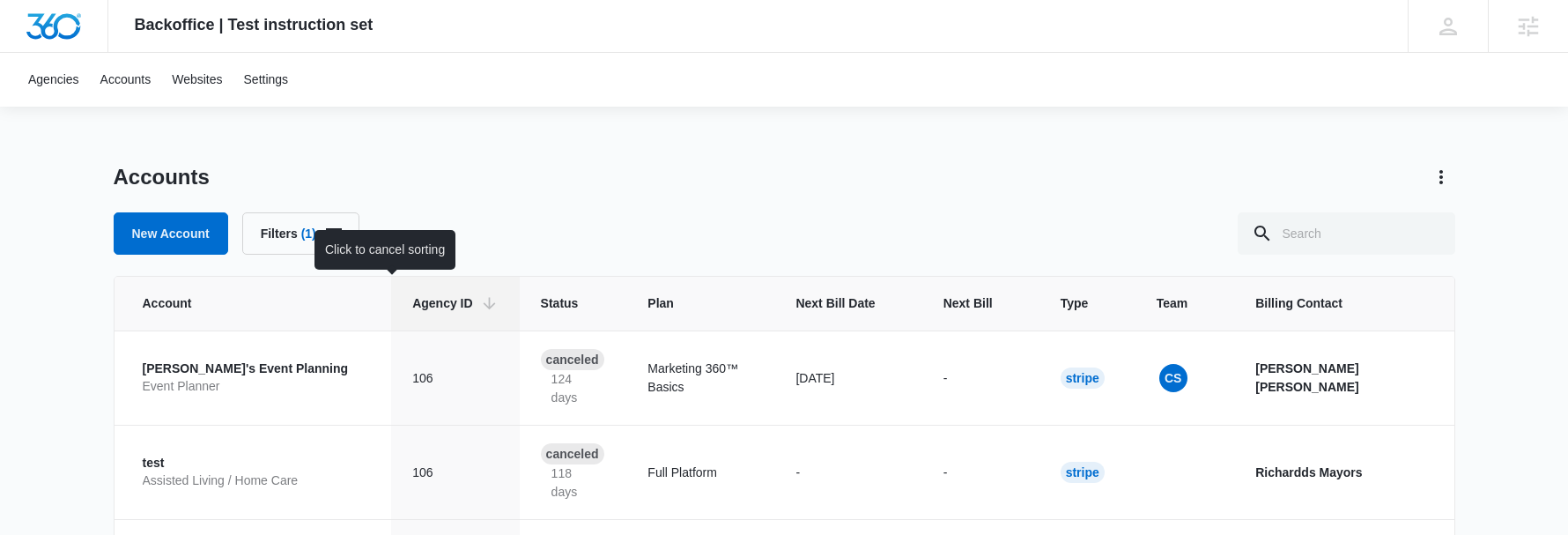
click at [391, 296] on th "Agency ID" at bounding box center [455, 304] width 127 height 53
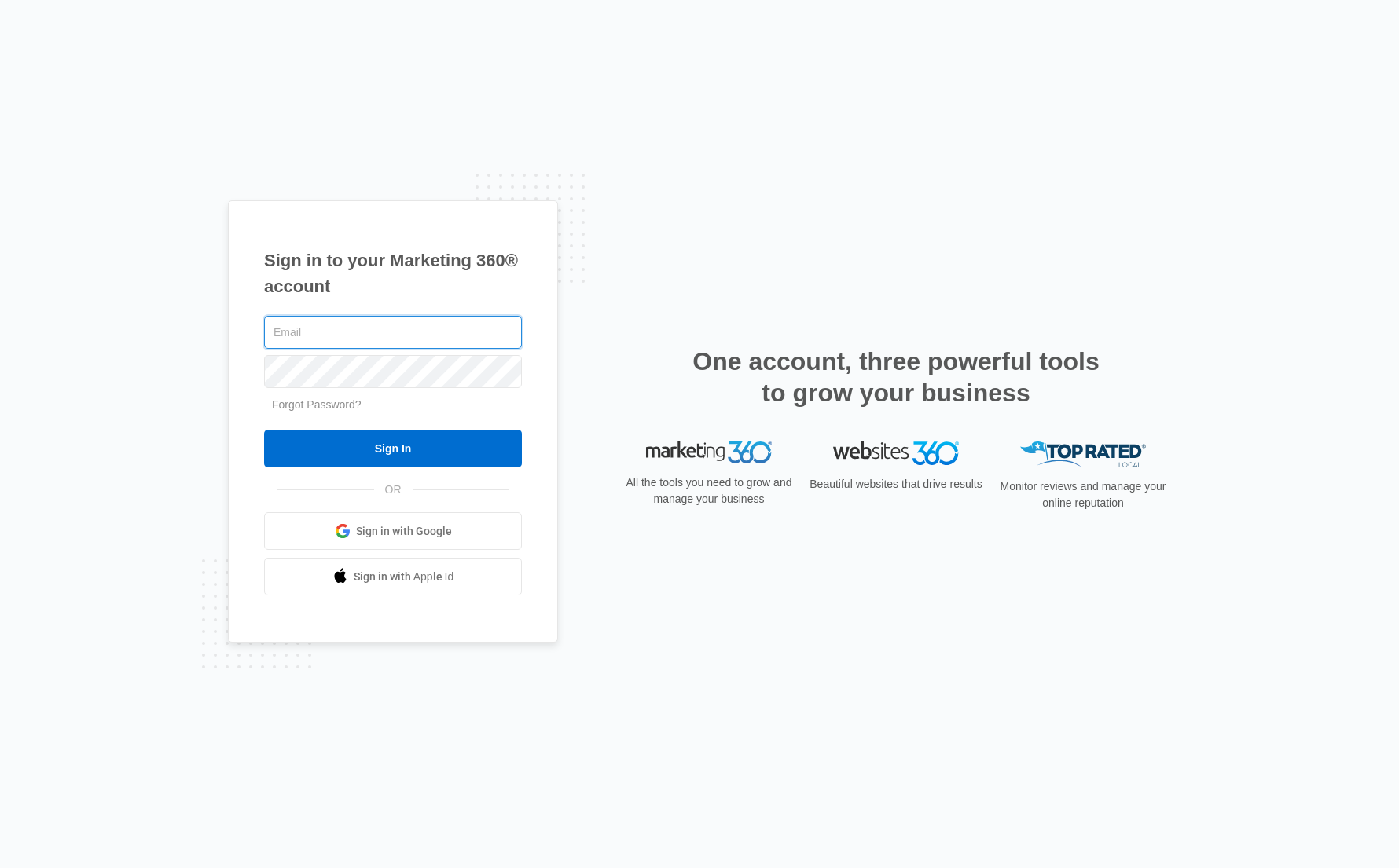
click at [0, 867] on com-1password-button at bounding box center [0, 868] width 0 height 0
type input "[EMAIL_ADDRESS][PERSON_NAME][DOMAIN_NAME]"
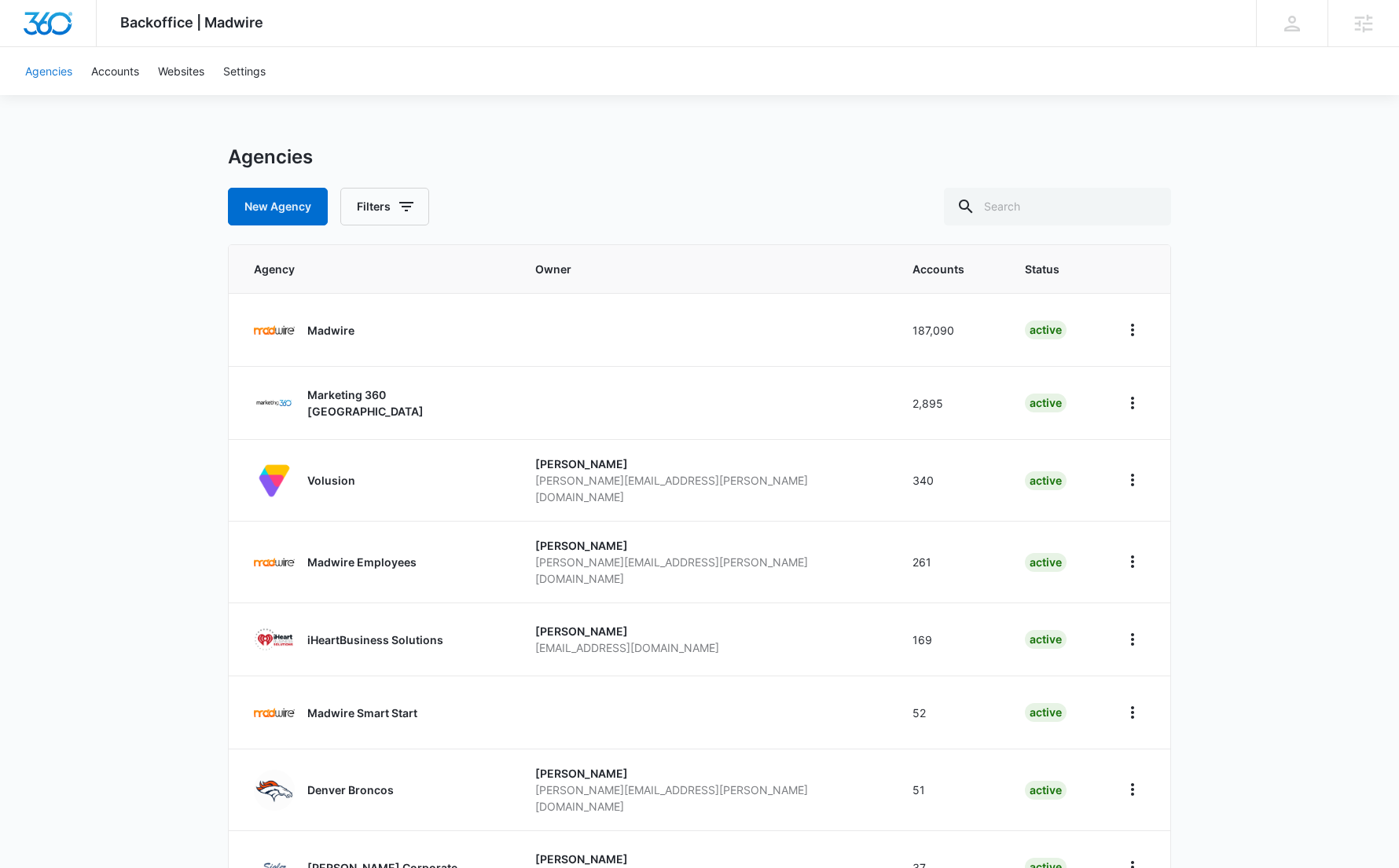
click at [37, 64] on link "Agencies" at bounding box center [49, 71] width 66 height 48
